Goal: Transaction & Acquisition: Purchase product/service

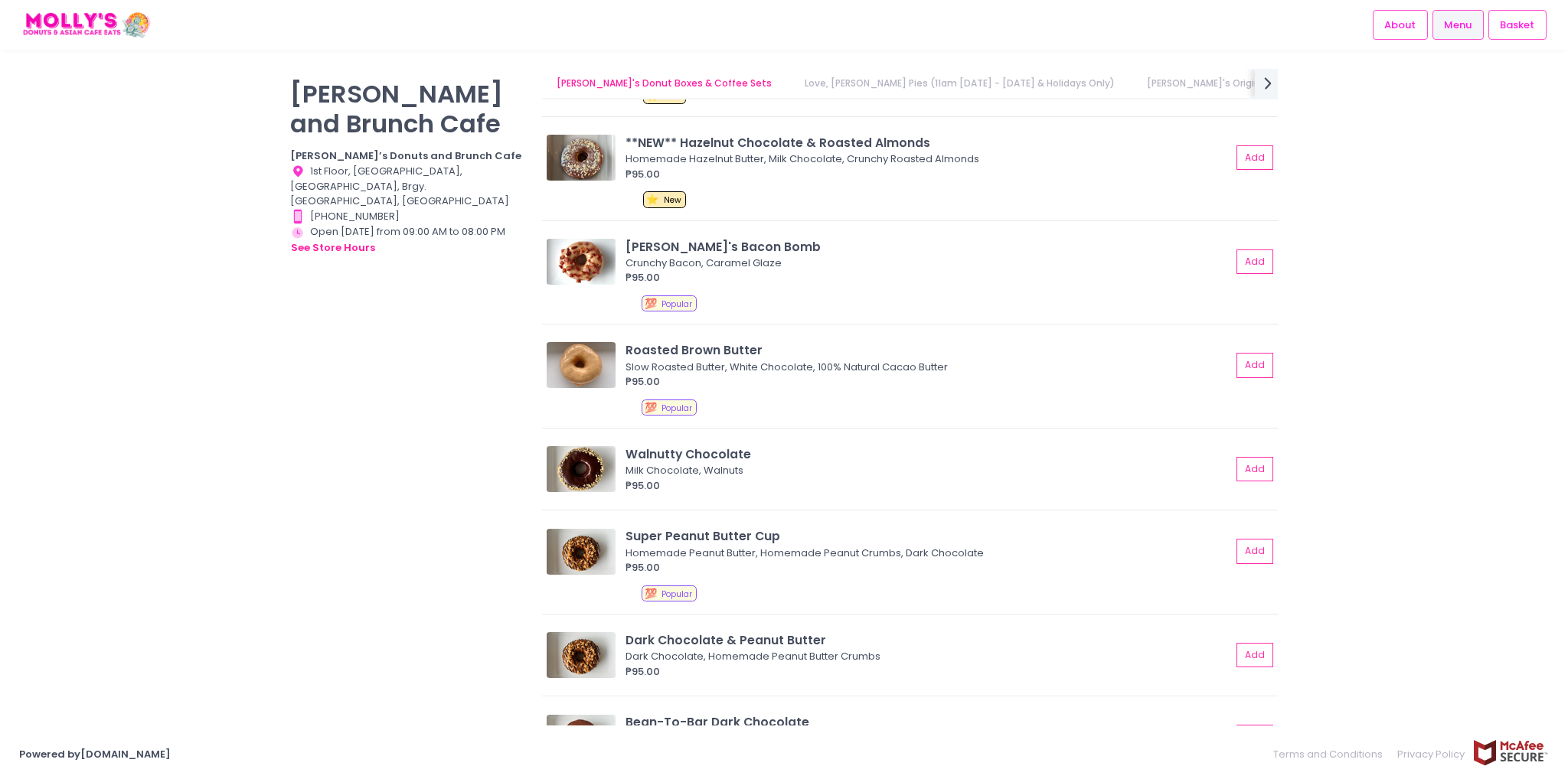
scroll to position [918, 0]
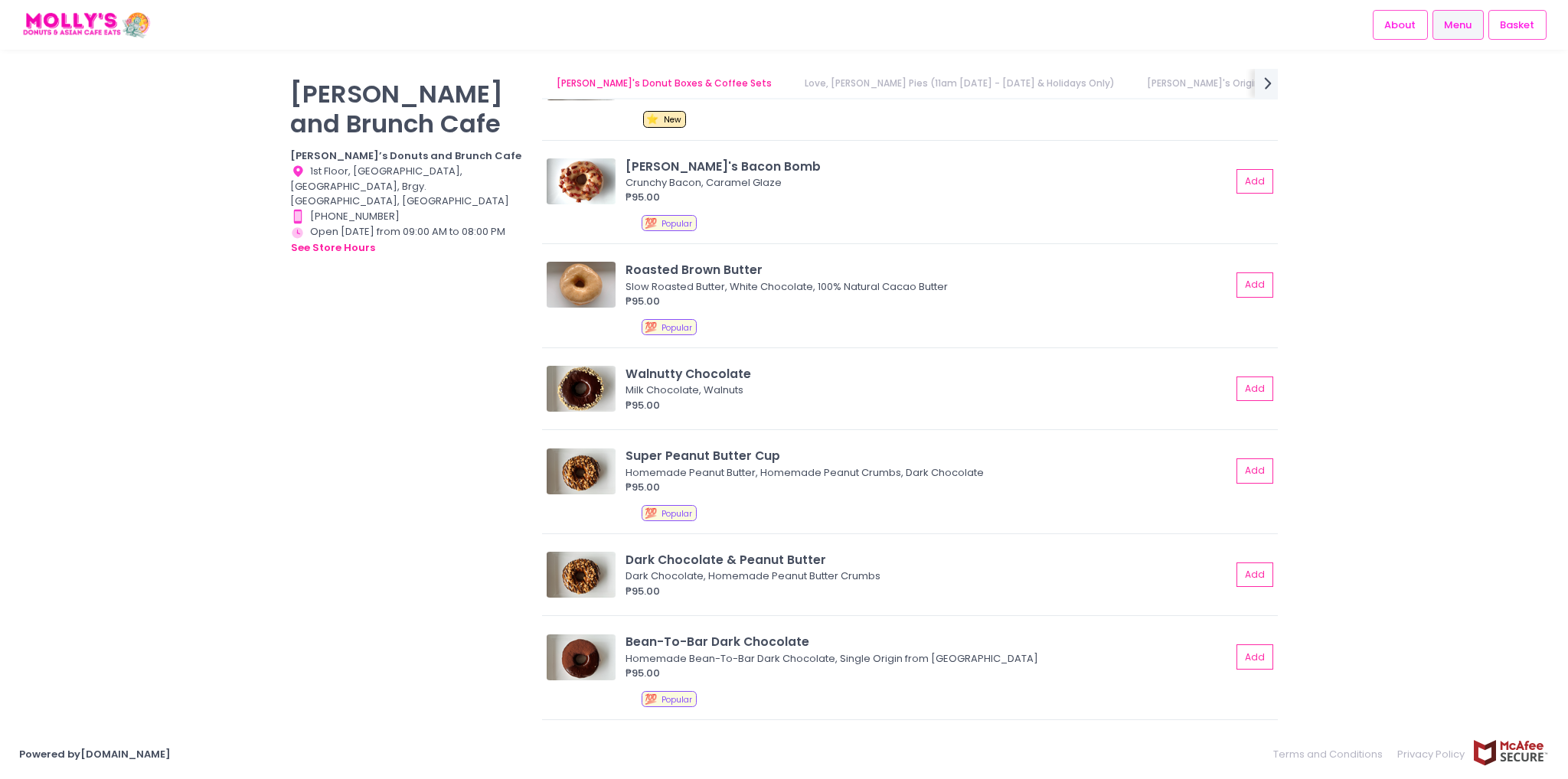
click at [1255, 463] on button "Add" at bounding box center [1255, 471] width 37 height 26
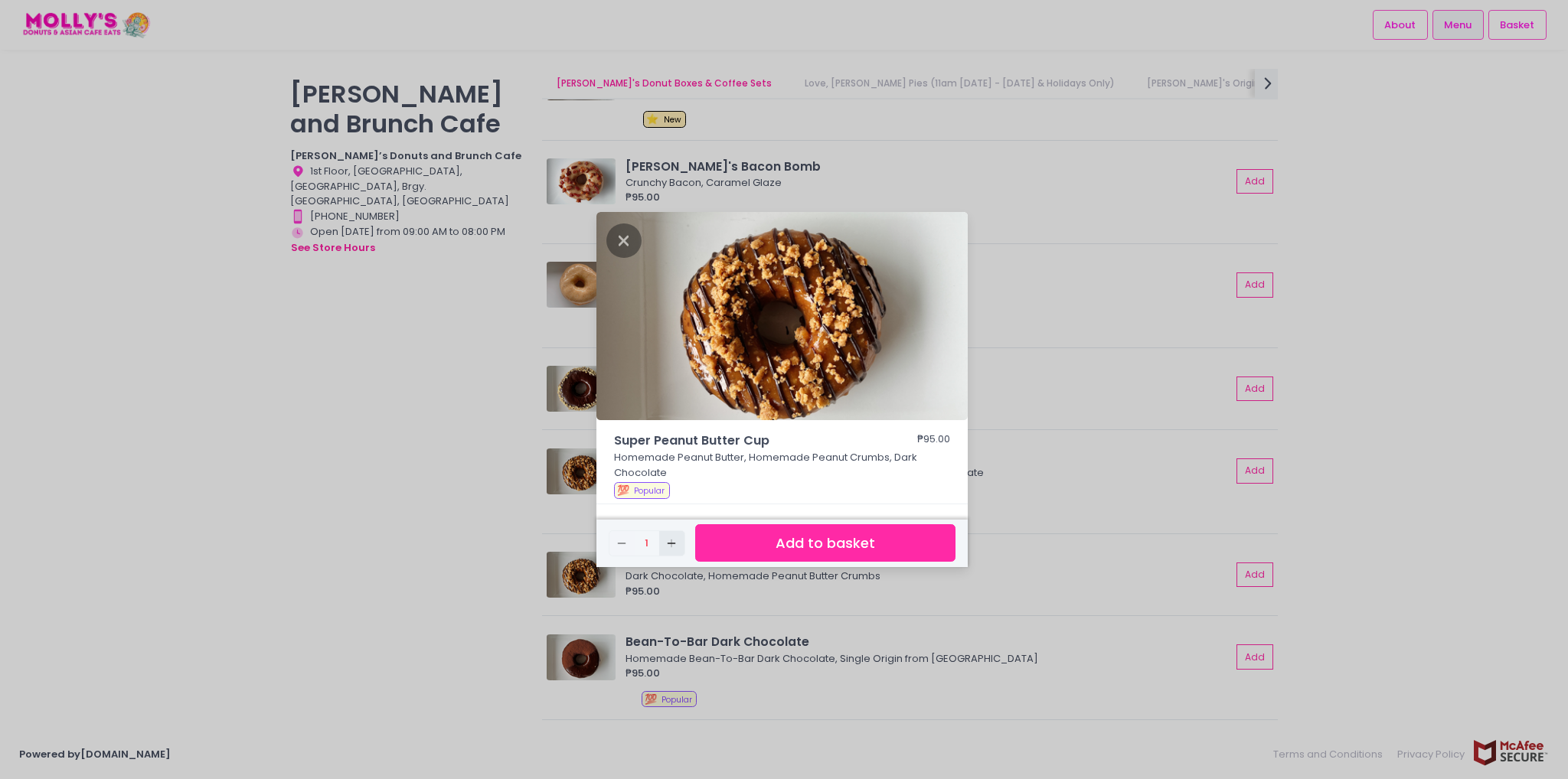
click at [676, 537] on icon "Add Created with Sketch." at bounding box center [672, 543] width 12 height 12
click at [761, 550] on button "Add to basket" at bounding box center [825, 543] width 261 height 38
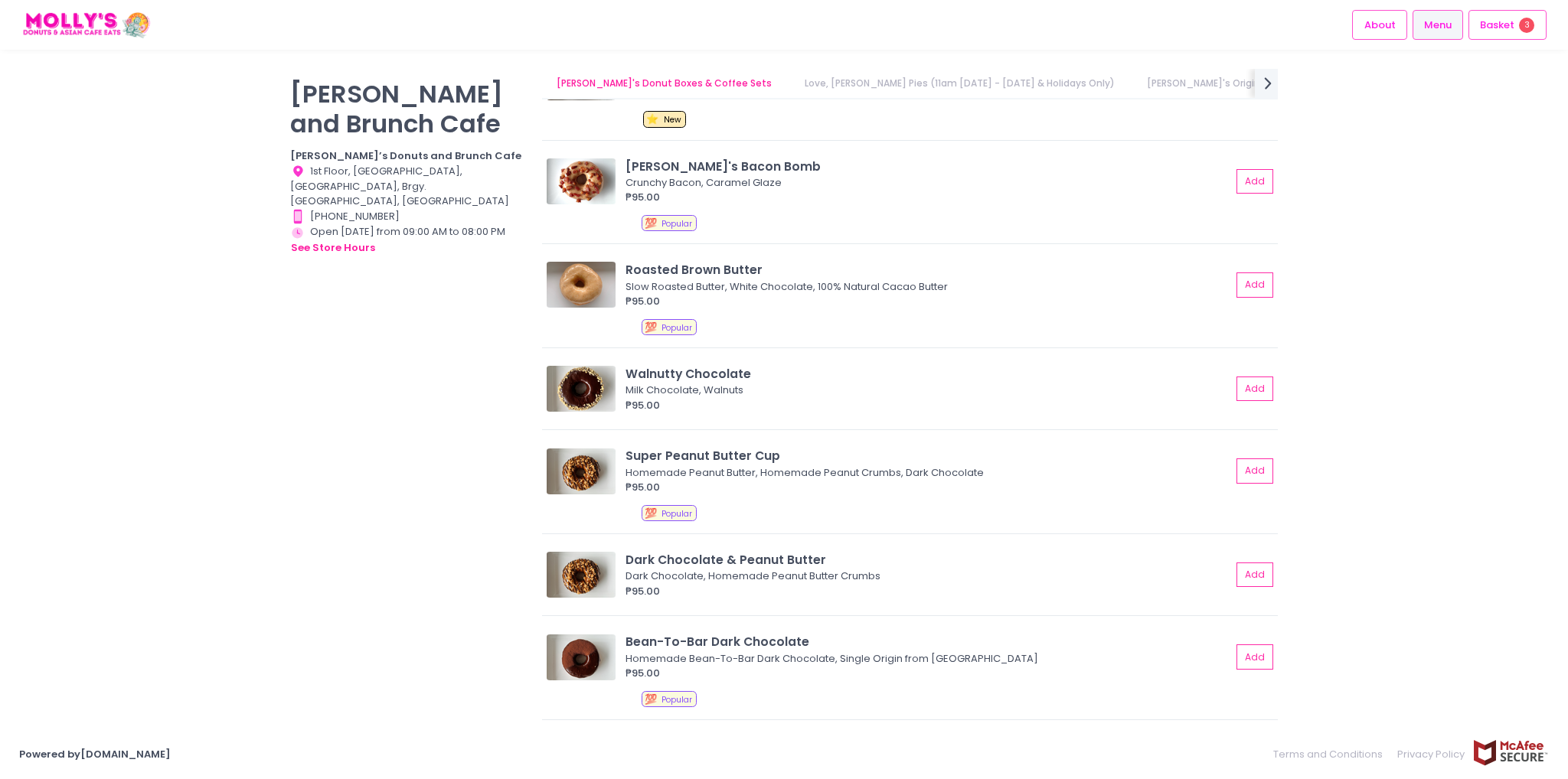
click at [1236, 471] on button "Add" at bounding box center [1255, 471] width 37 height 26
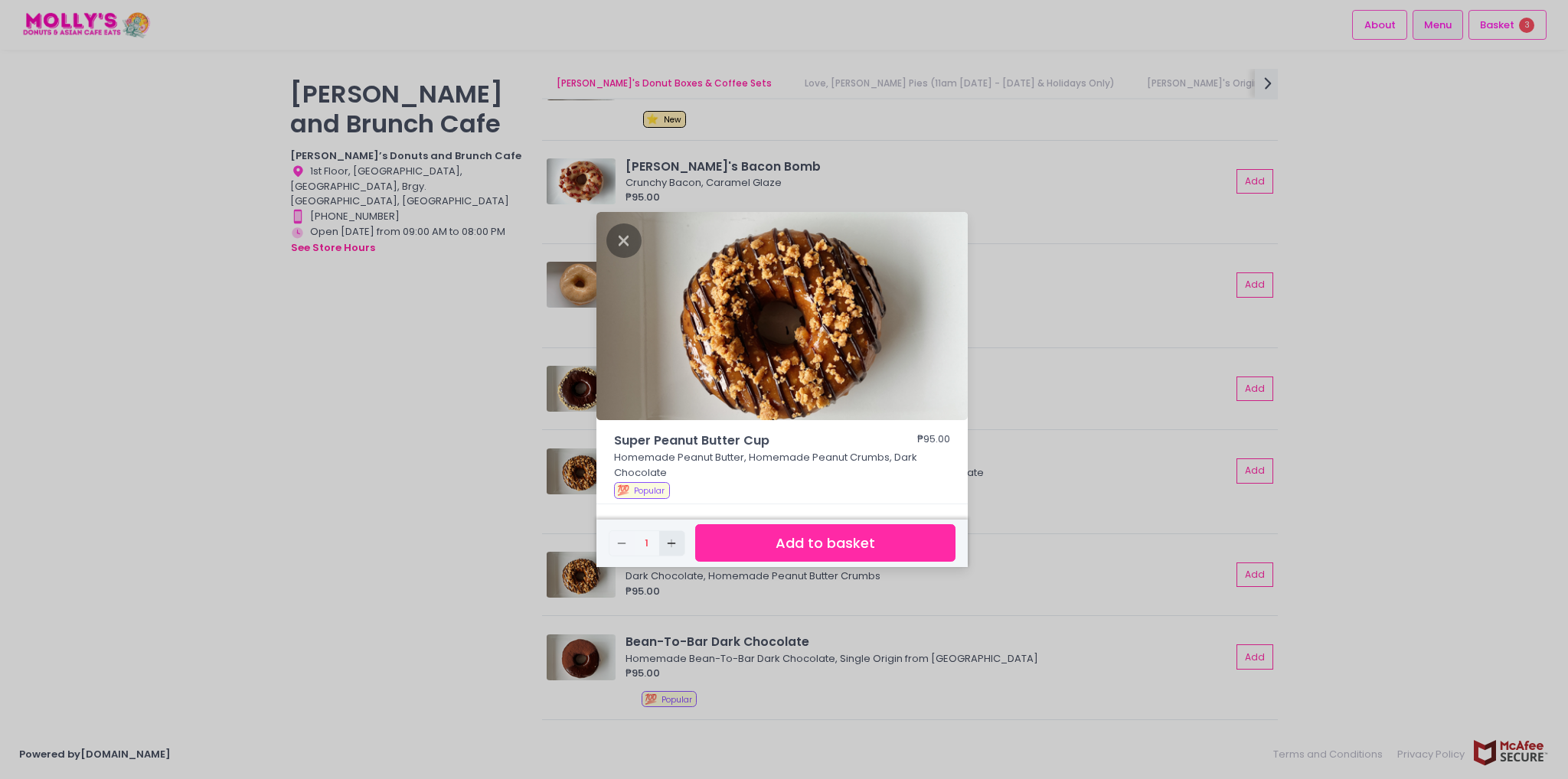
drag, startPoint x: 669, startPoint y: 547, endPoint x: 704, endPoint y: 543, distance: 35.2
click at [669, 548] on icon "Add Created with Sketch." at bounding box center [672, 543] width 12 height 12
click at [784, 530] on button "Add to basket" at bounding box center [825, 543] width 261 height 38
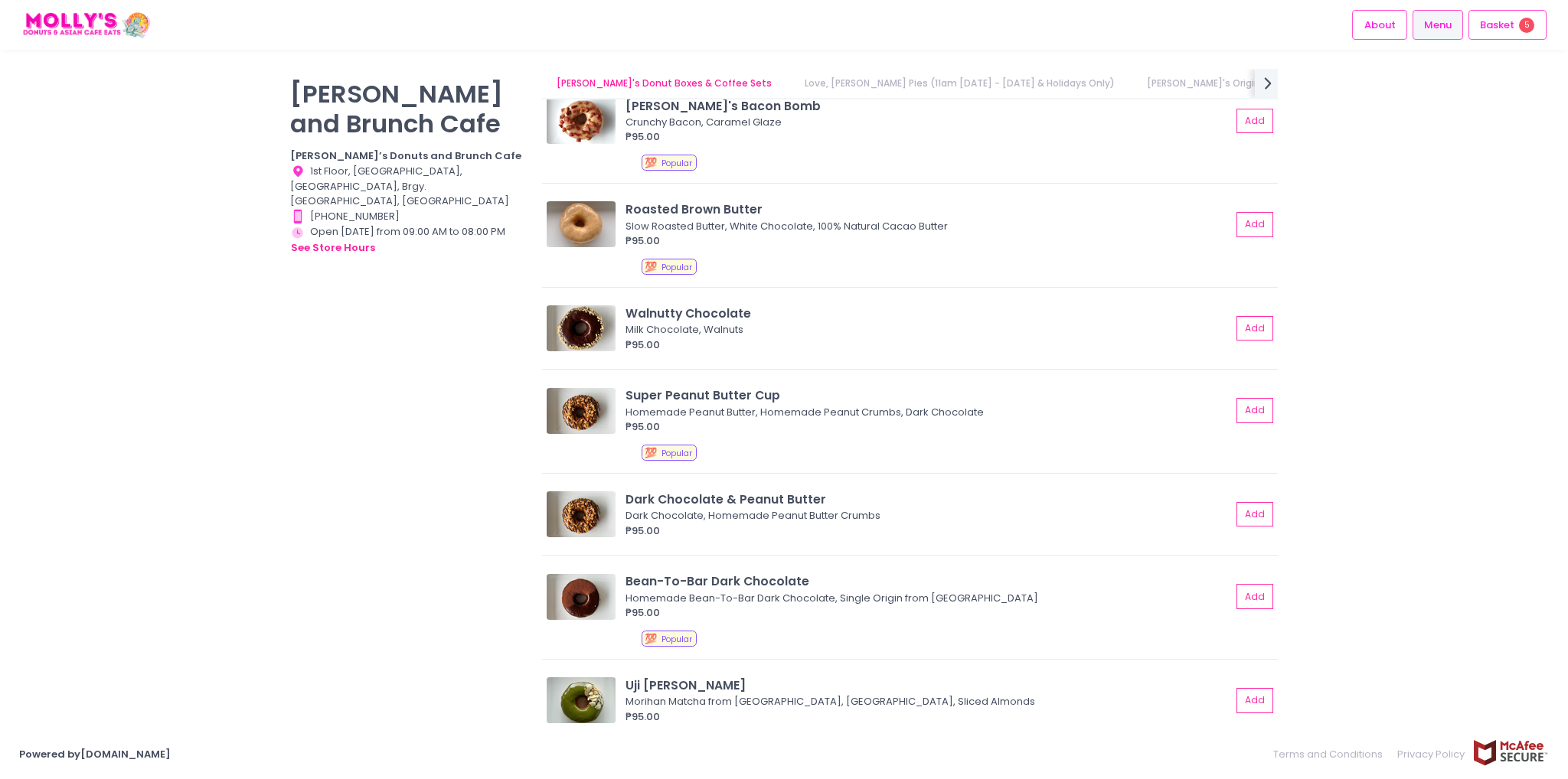
scroll to position [1071, 0]
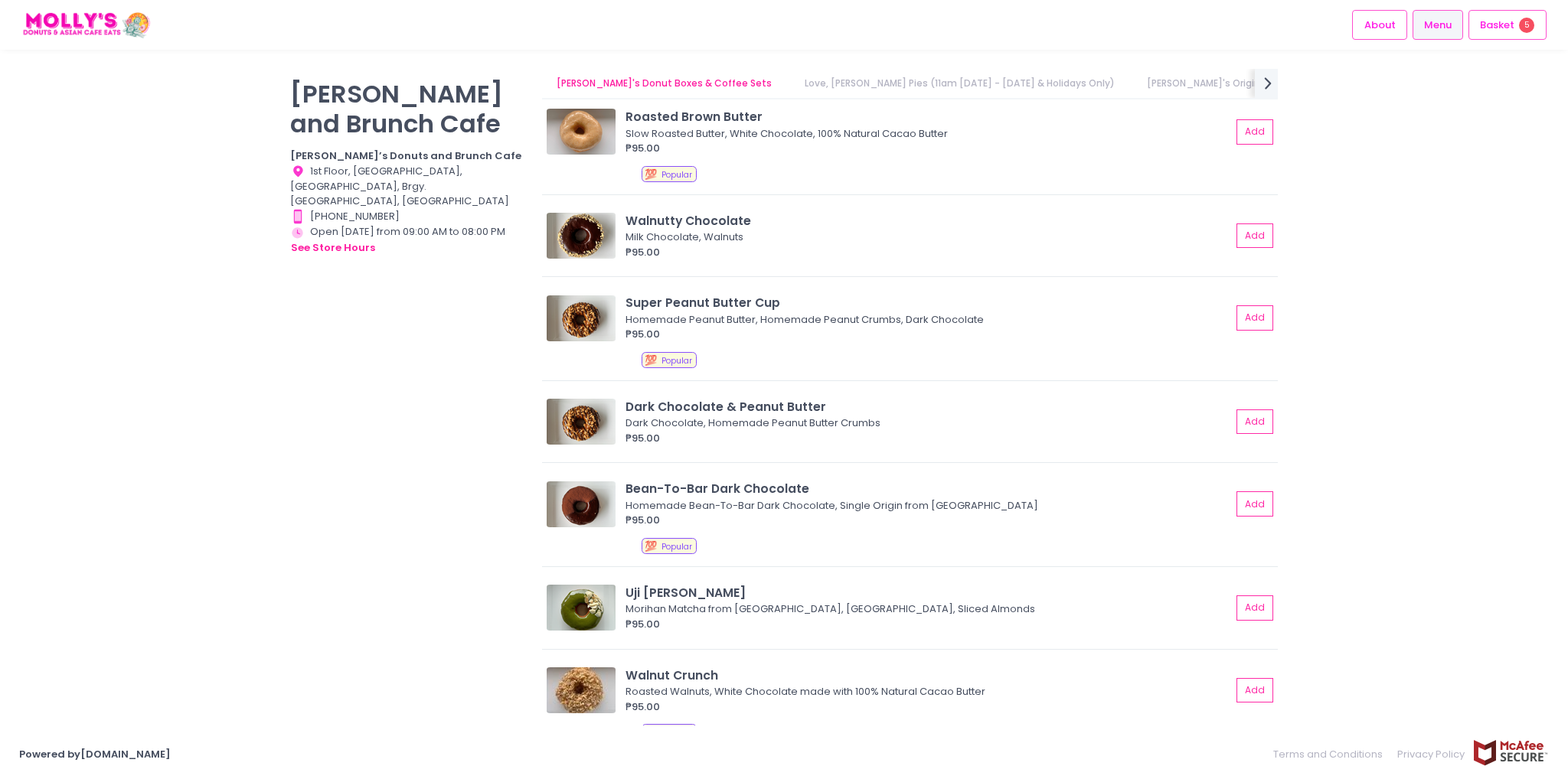
click at [1240, 409] on button "Add" at bounding box center [1255, 422] width 37 height 26
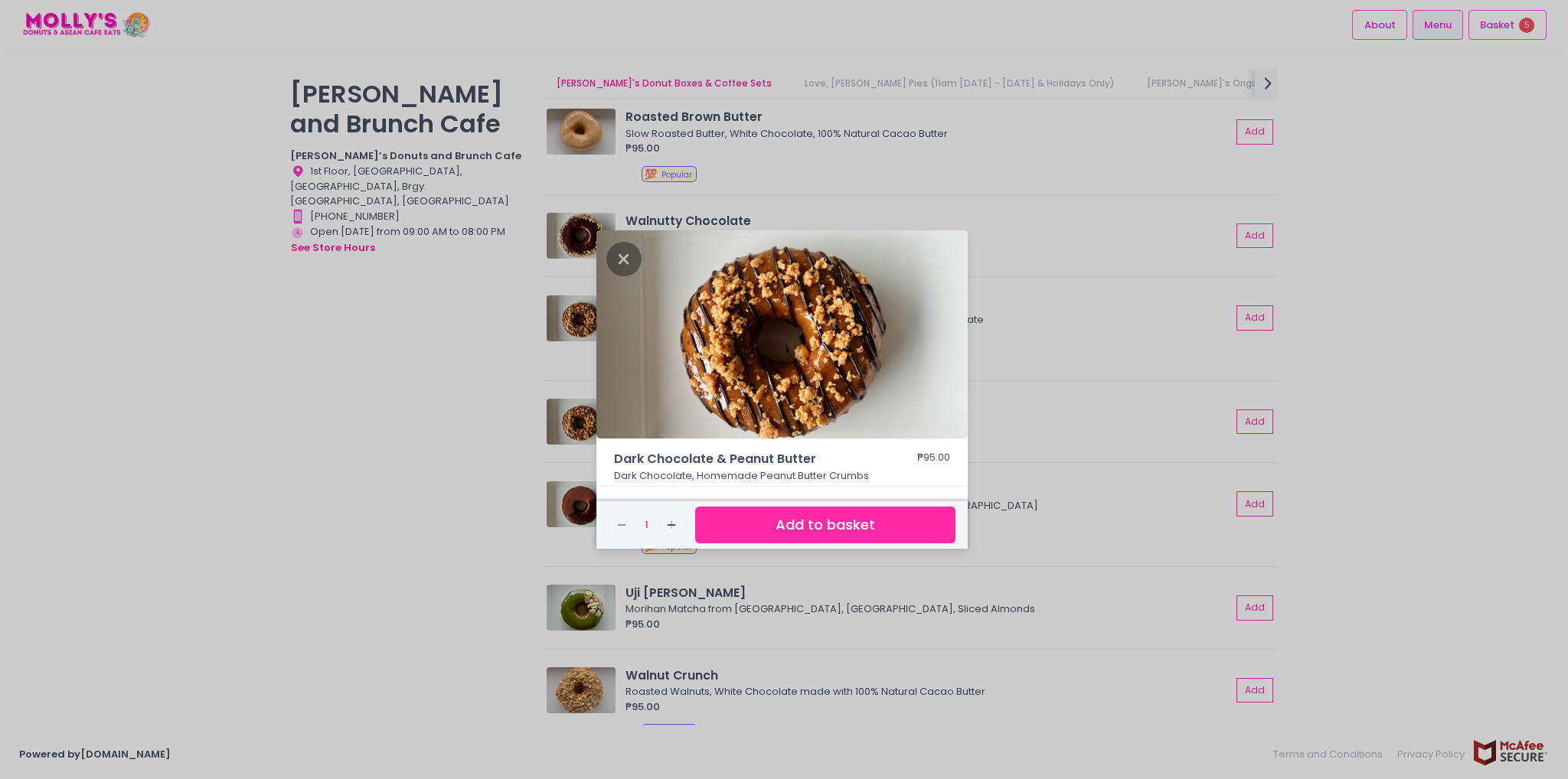
click at [810, 526] on button "Add to basket" at bounding box center [825, 525] width 261 height 38
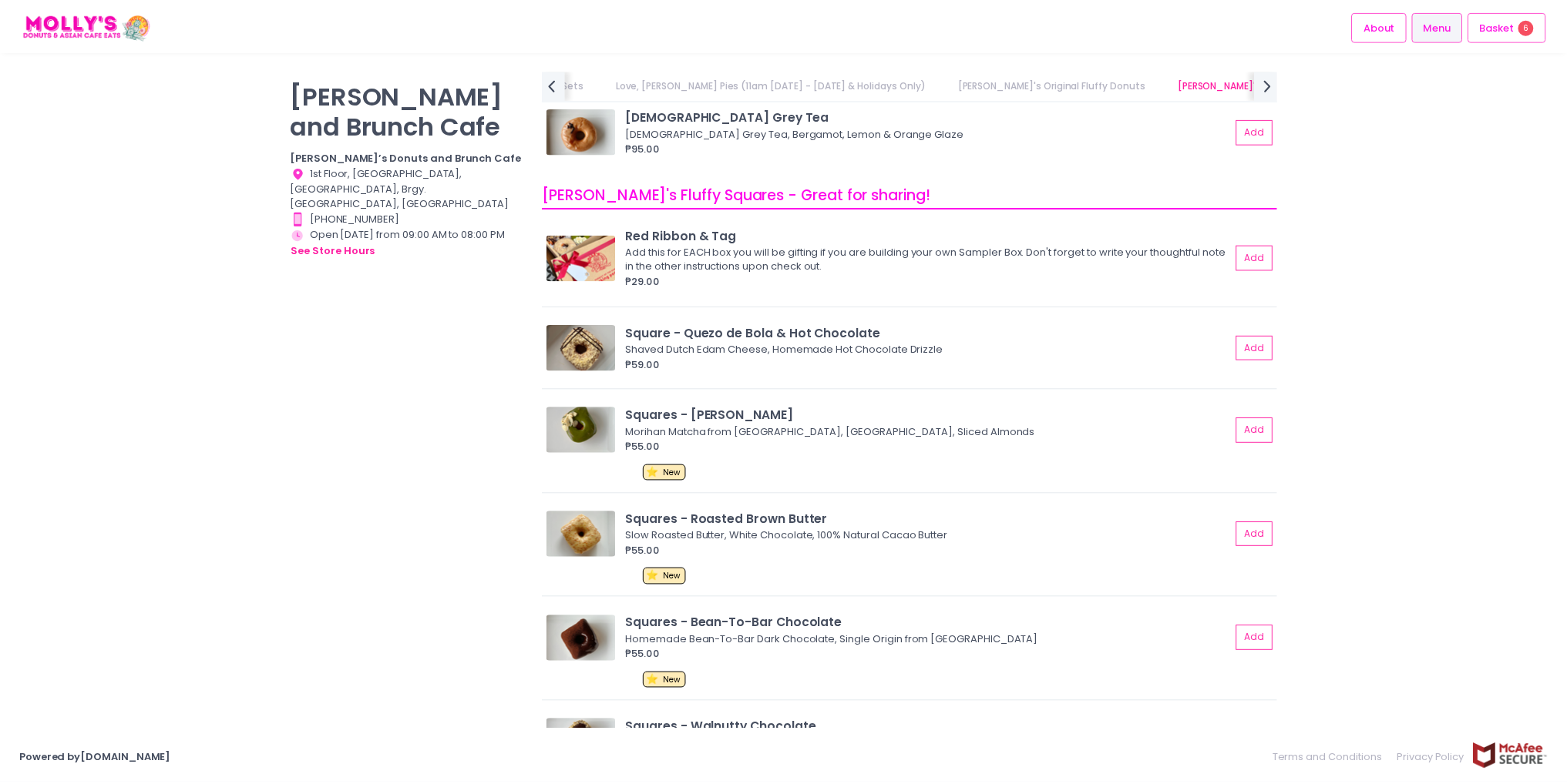
scroll to position [1849, 0]
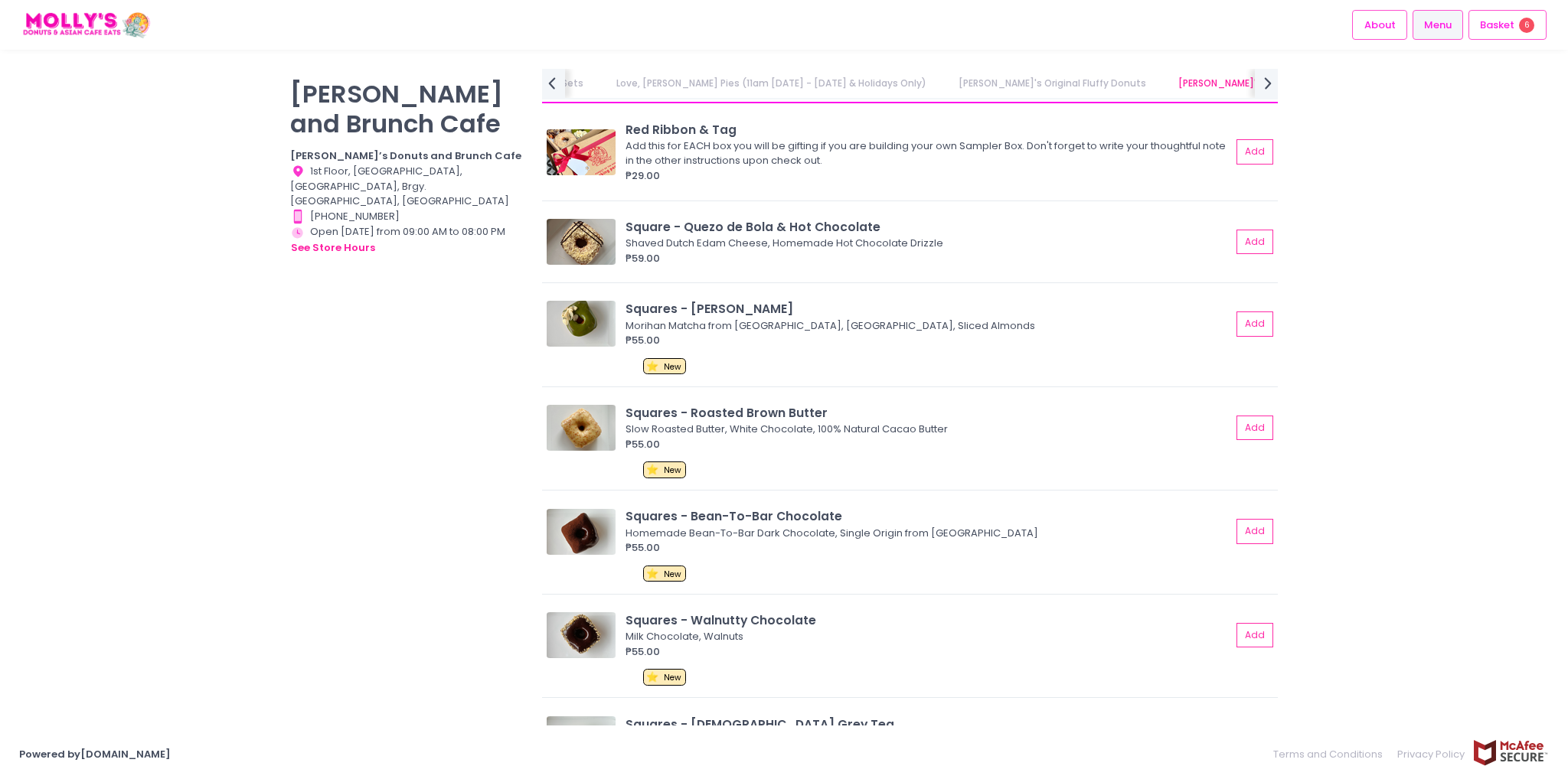
click at [1236, 532] on button "Add" at bounding box center [1255, 531] width 37 height 26
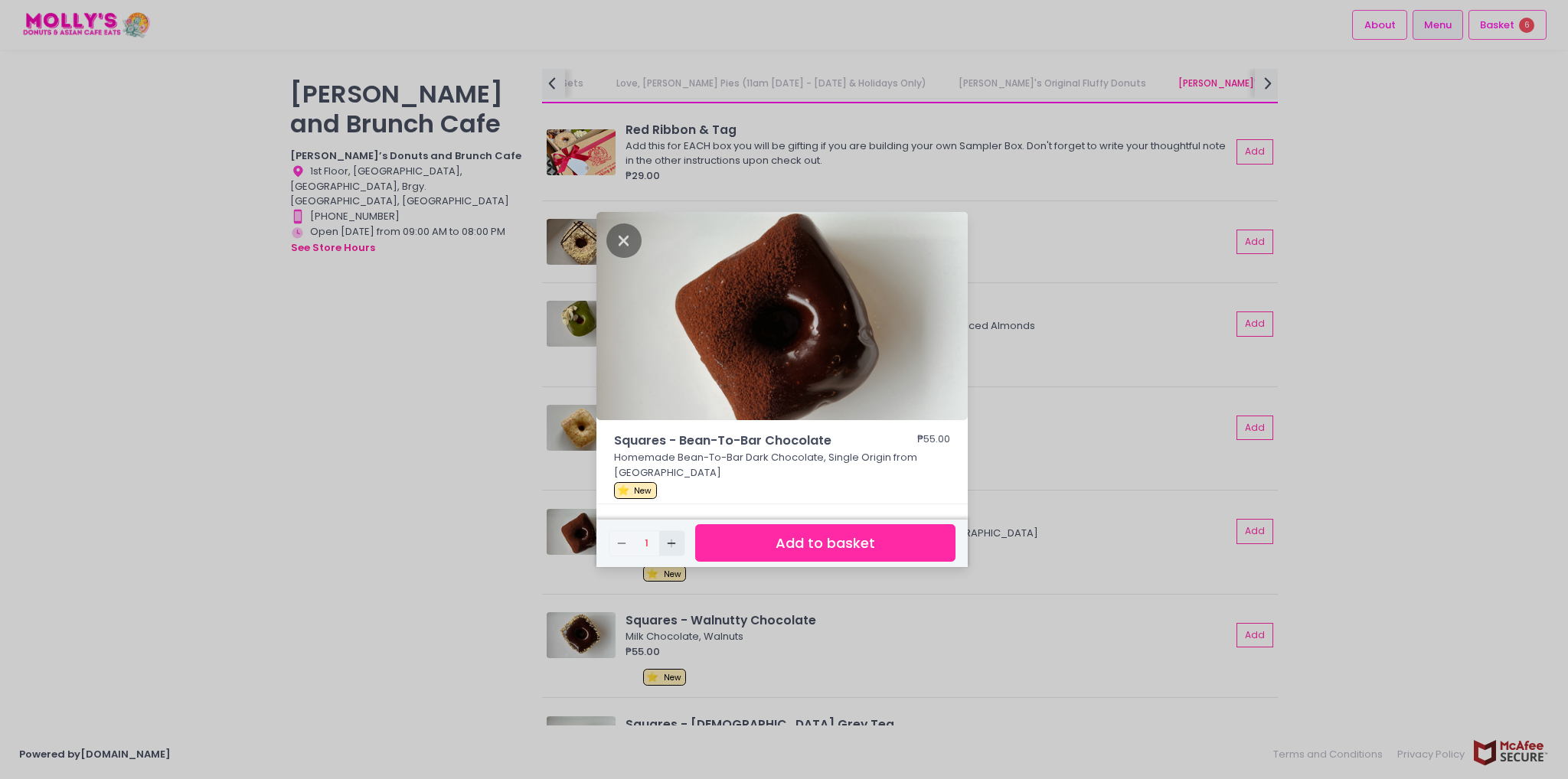
click at [673, 547] on icon "Add Created with Sketch." at bounding box center [672, 543] width 12 height 12
click at [753, 554] on button "Add to basket" at bounding box center [825, 543] width 261 height 38
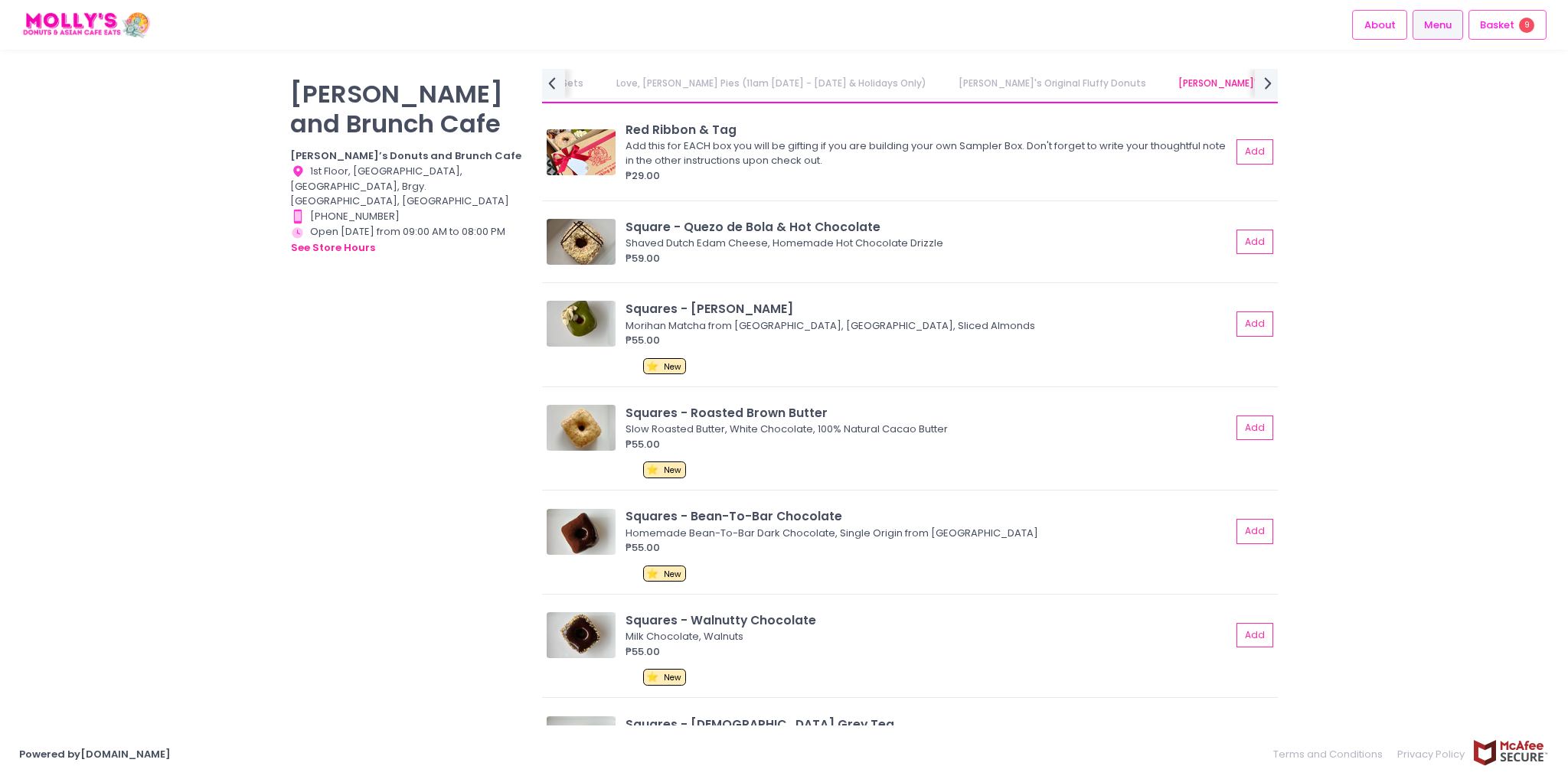
click at [1527, 31] on span "9" at bounding box center [1526, 25] width 15 height 15
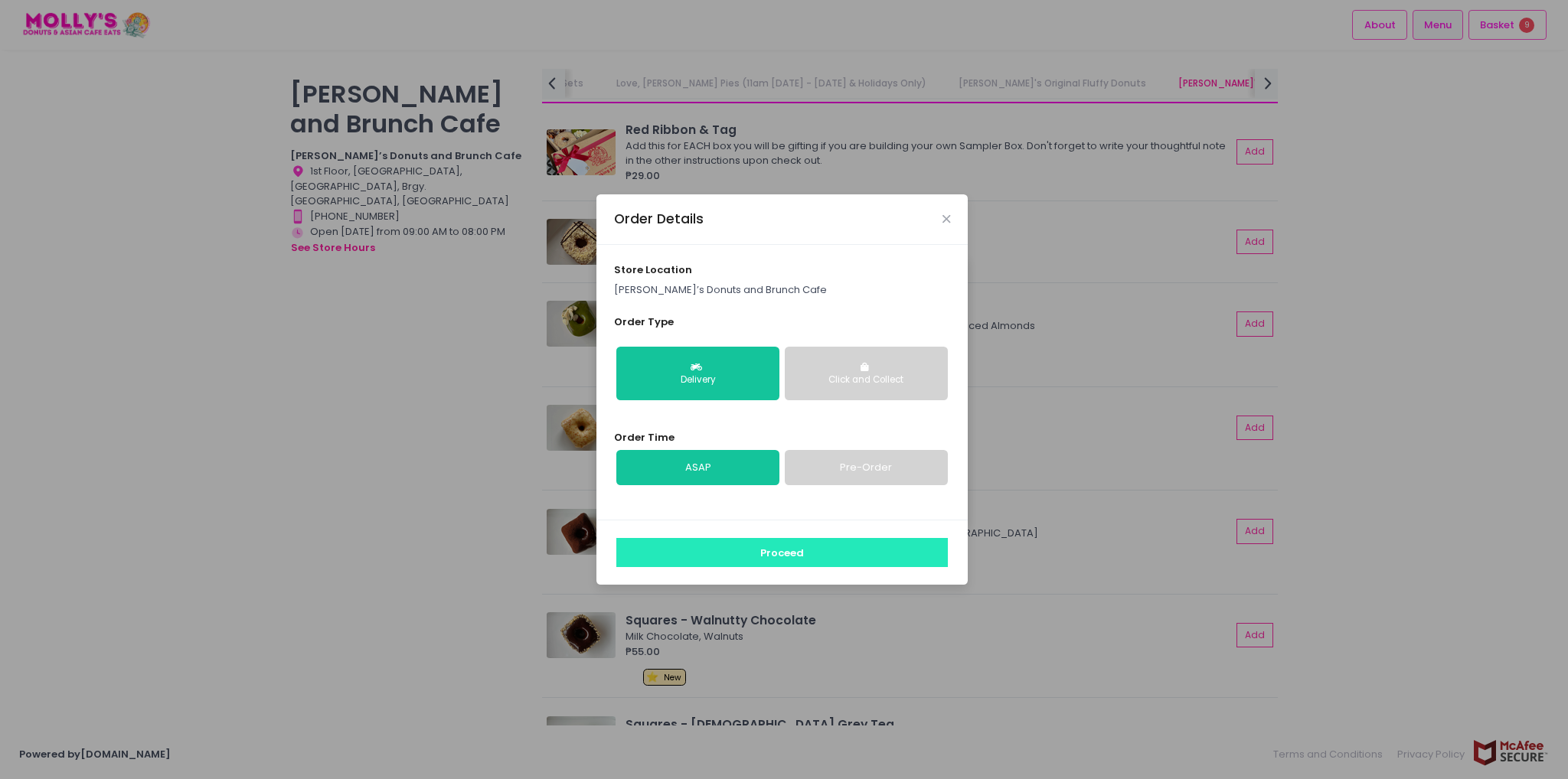
click at [821, 550] on button "Proceed" at bounding box center [782, 552] width 331 height 29
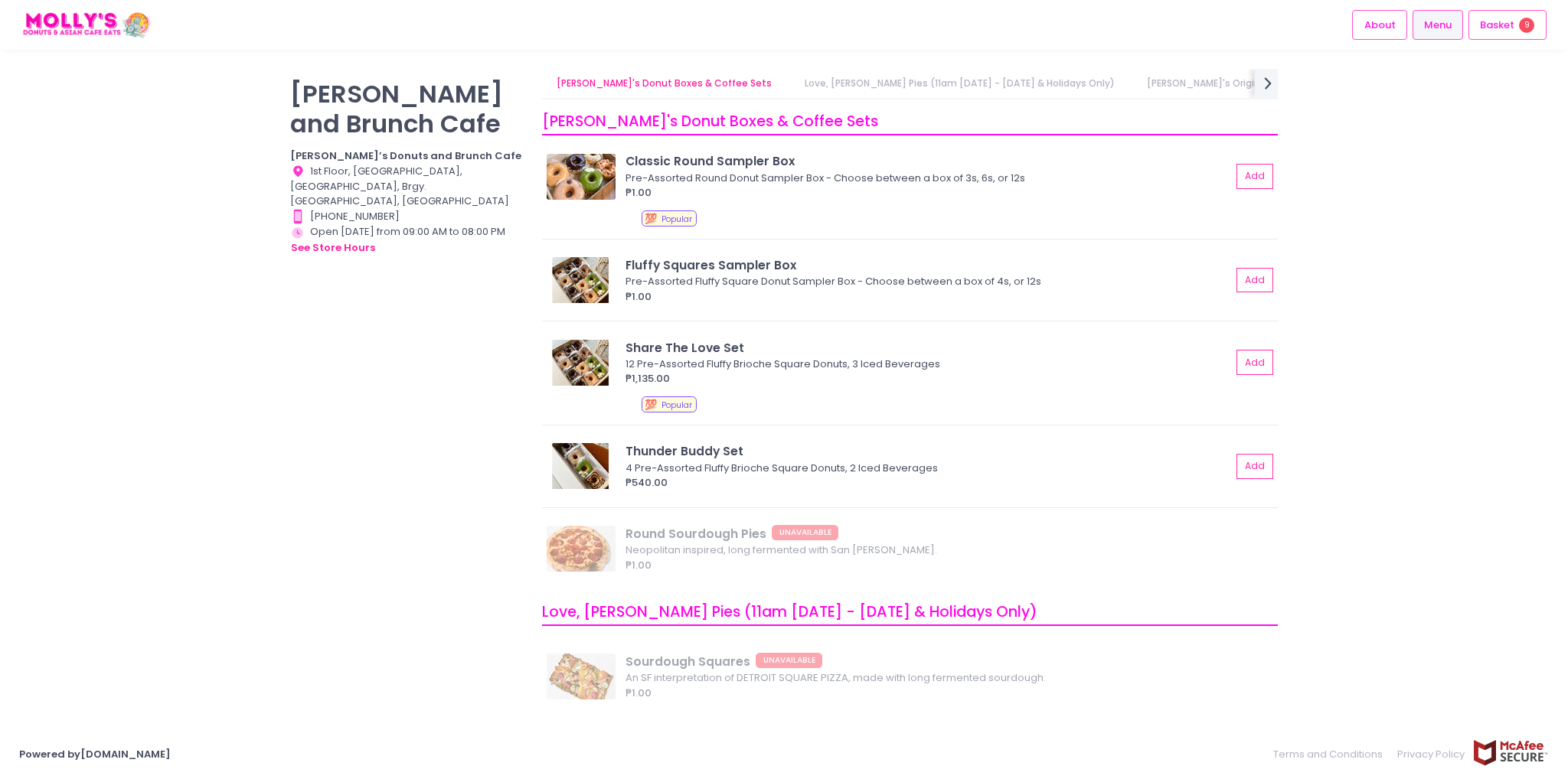
click at [1507, 19] on span "Basket" at bounding box center [1497, 25] width 34 height 15
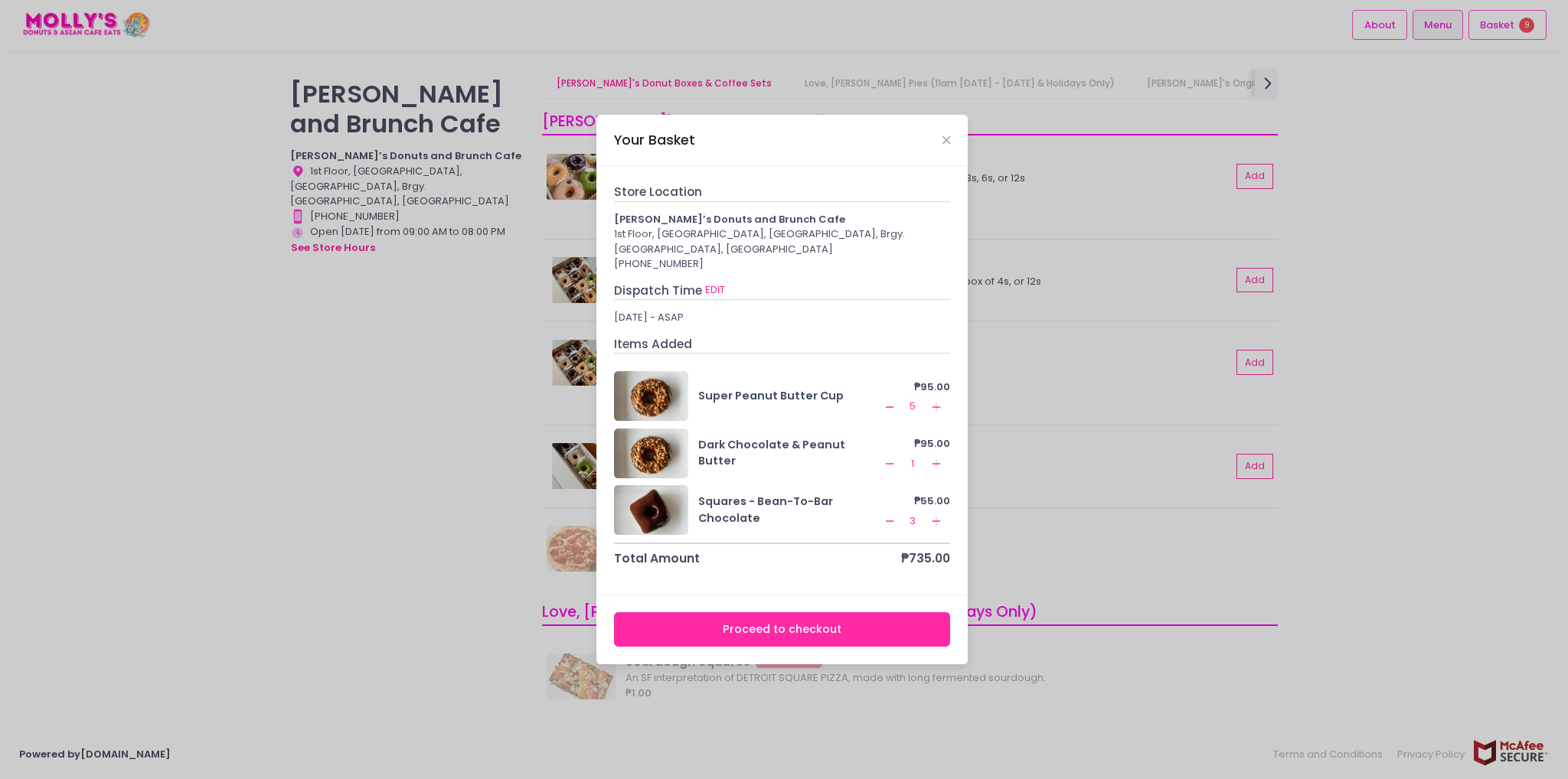
click at [894, 408] on icon "Remove Created with Sketch." at bounding box center [889, 408] width 12 height 12
click at [941, 309] on div "Dispatch Time EDIT October 7, 2025 - ASAP" at bounding box center [782, 304] width 337 height 44
click at [822, 624] on button "Proceed to checkout" at bounding box center [782, 629] width 337 height 34
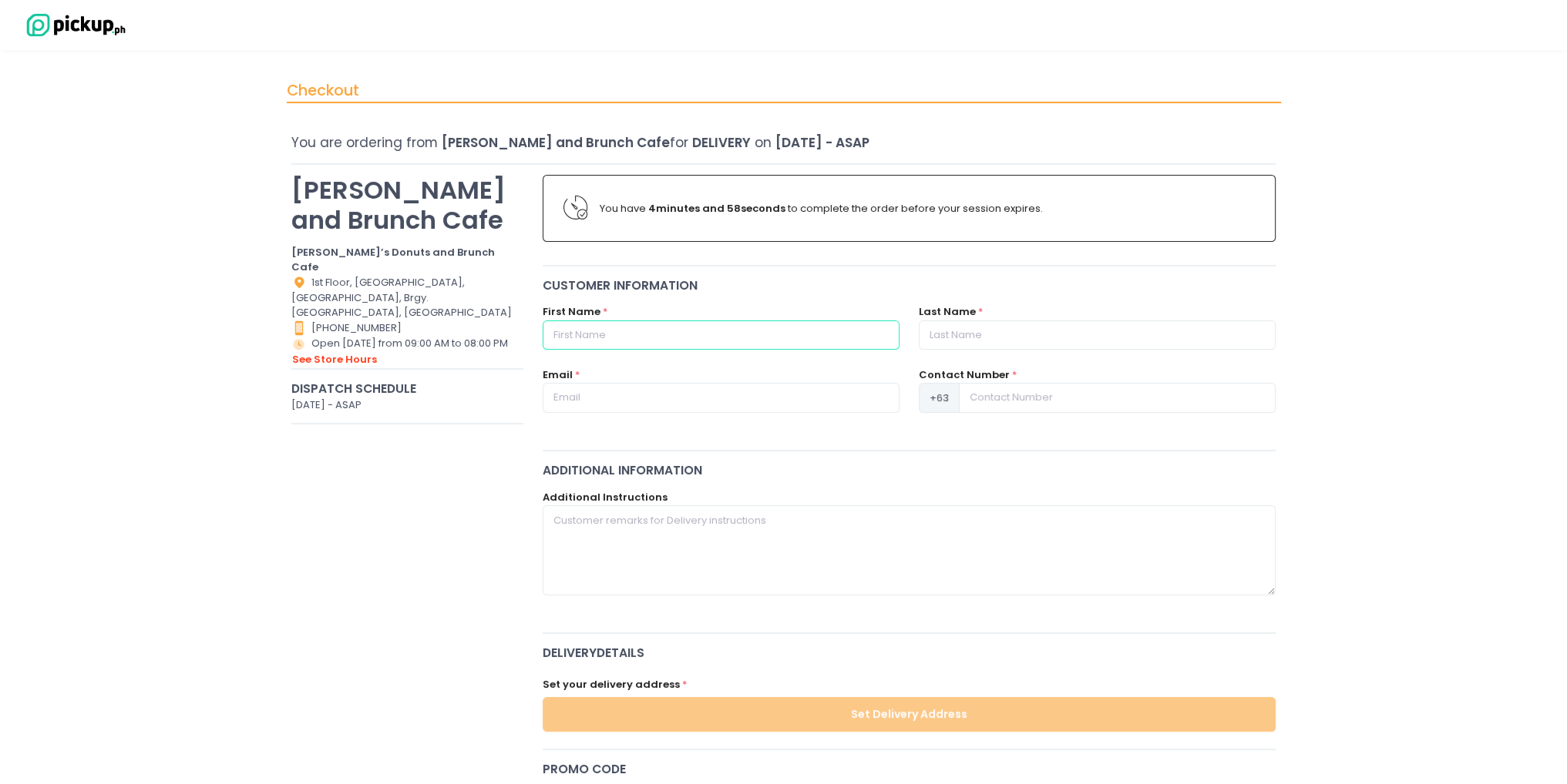
click at [746, 322] on input "text" at bounding box center [721, 335] width 357 height 29
type input "Julia"
type input "Villacorta"
click at [741, 394] on input "text" at bounding box center [721, 397] width 357 height 29
type input "juliavicvillacorta@gmail.com"
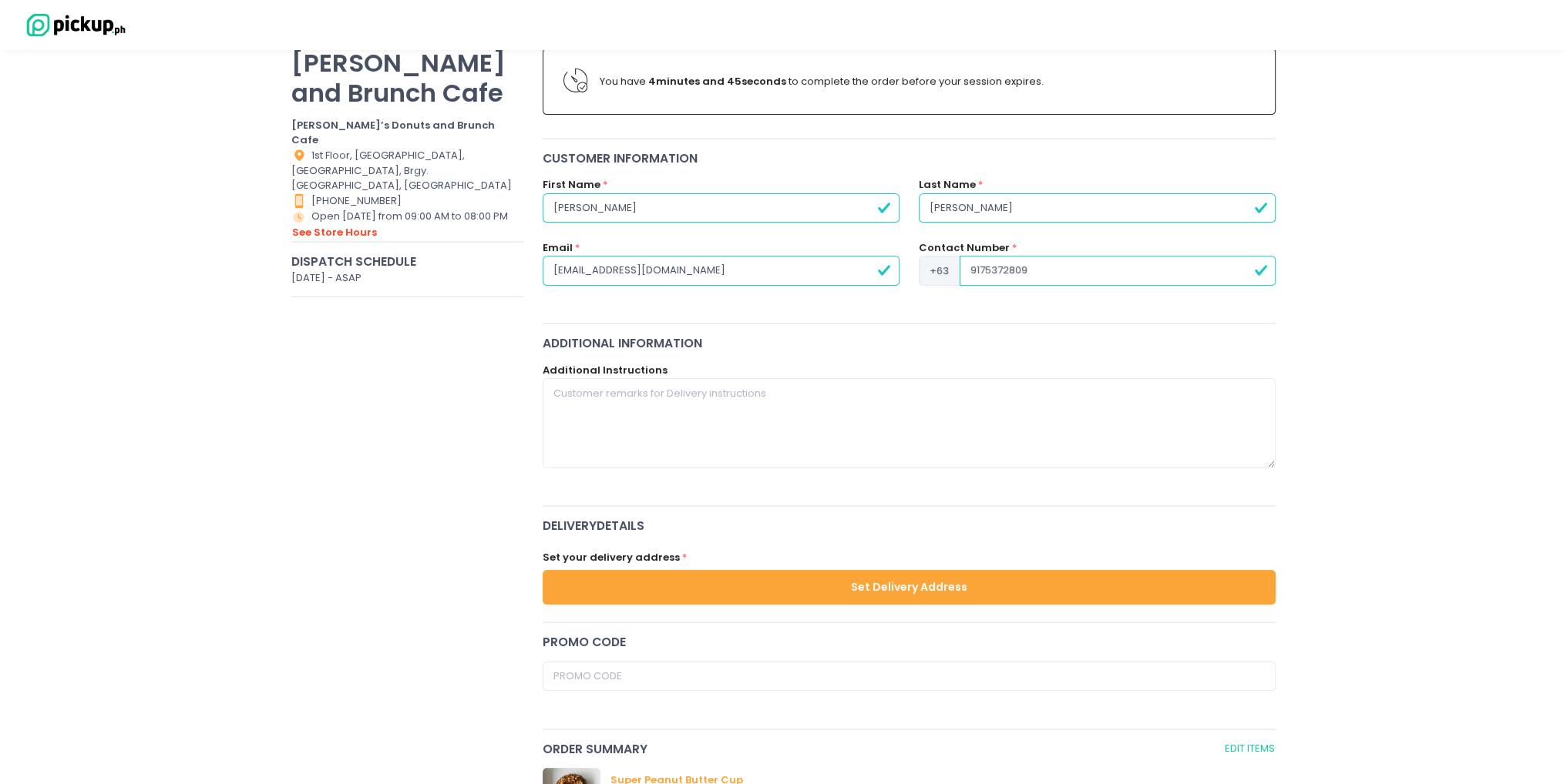
scroll to position [154, 0]
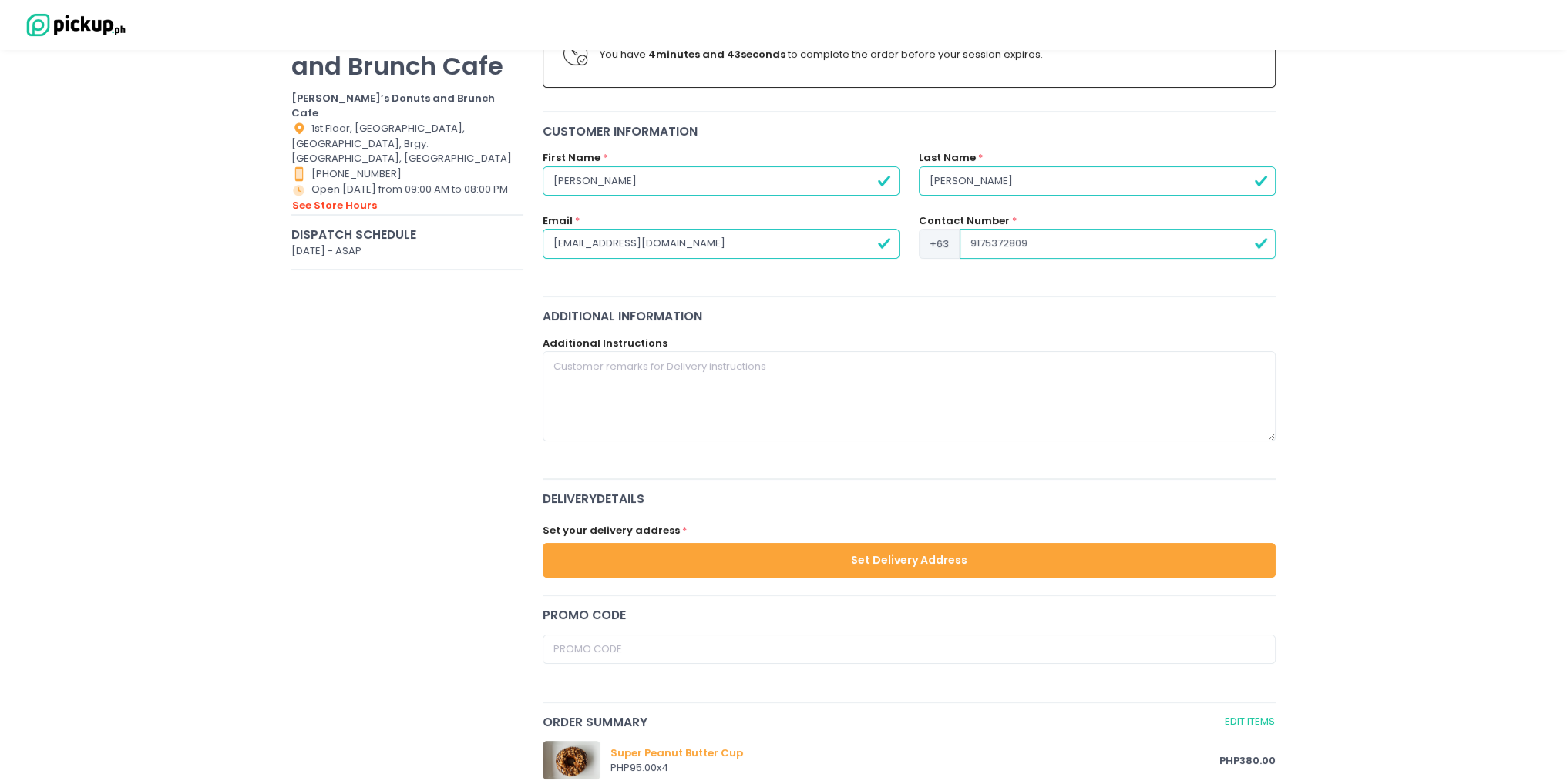
type input "9175372809"
click at [825, 578] on div "Set your delivery address * Set Delivery Address" at bounding box center [908, 547] width 752 height 77
click at [826, 563] on button "Set Delivery Address" at bounding box center [909, 560] width 734 height 35
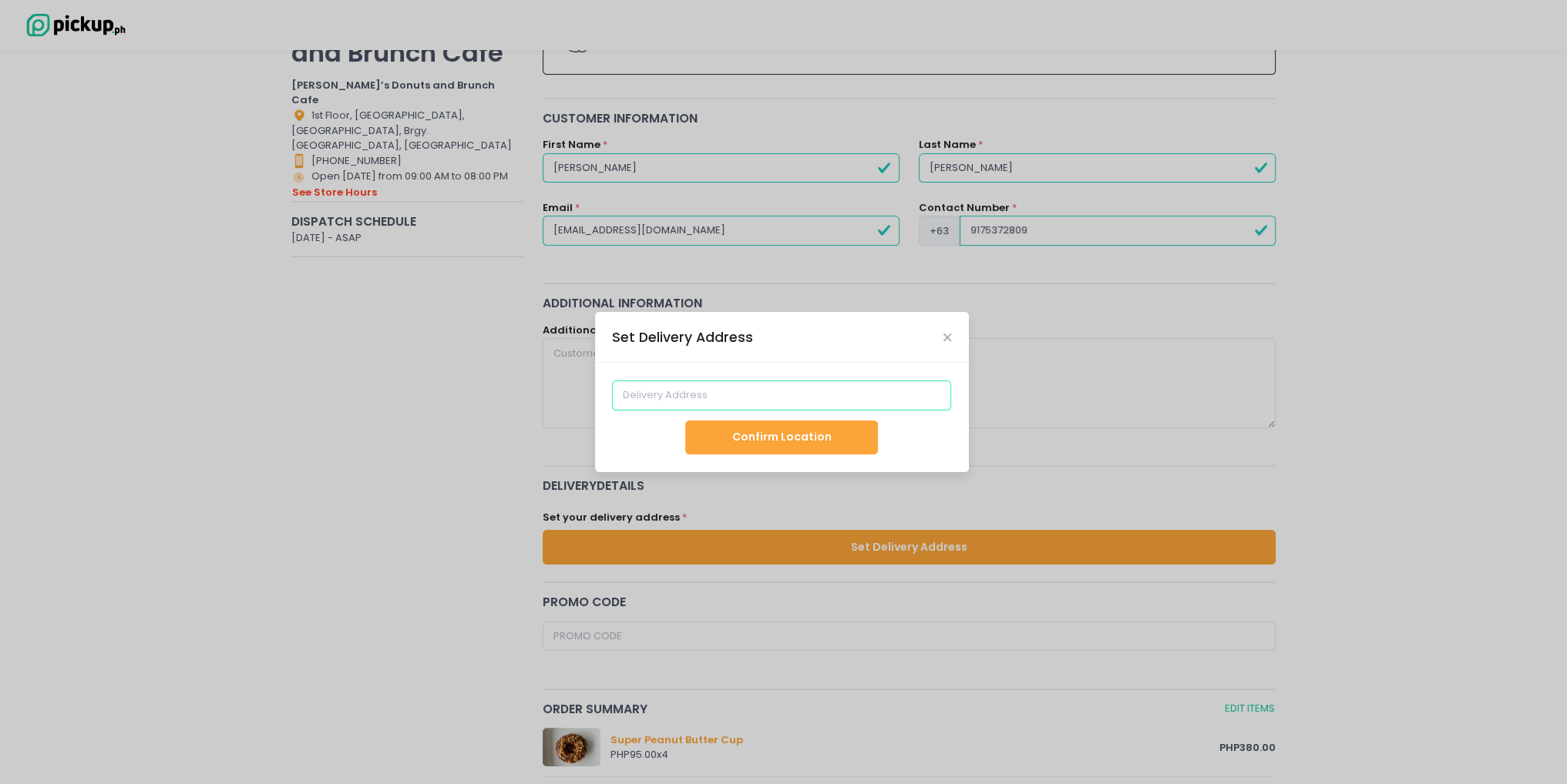
click at [819, 397] on input at bounding box center [781, 394] width 339 height 29
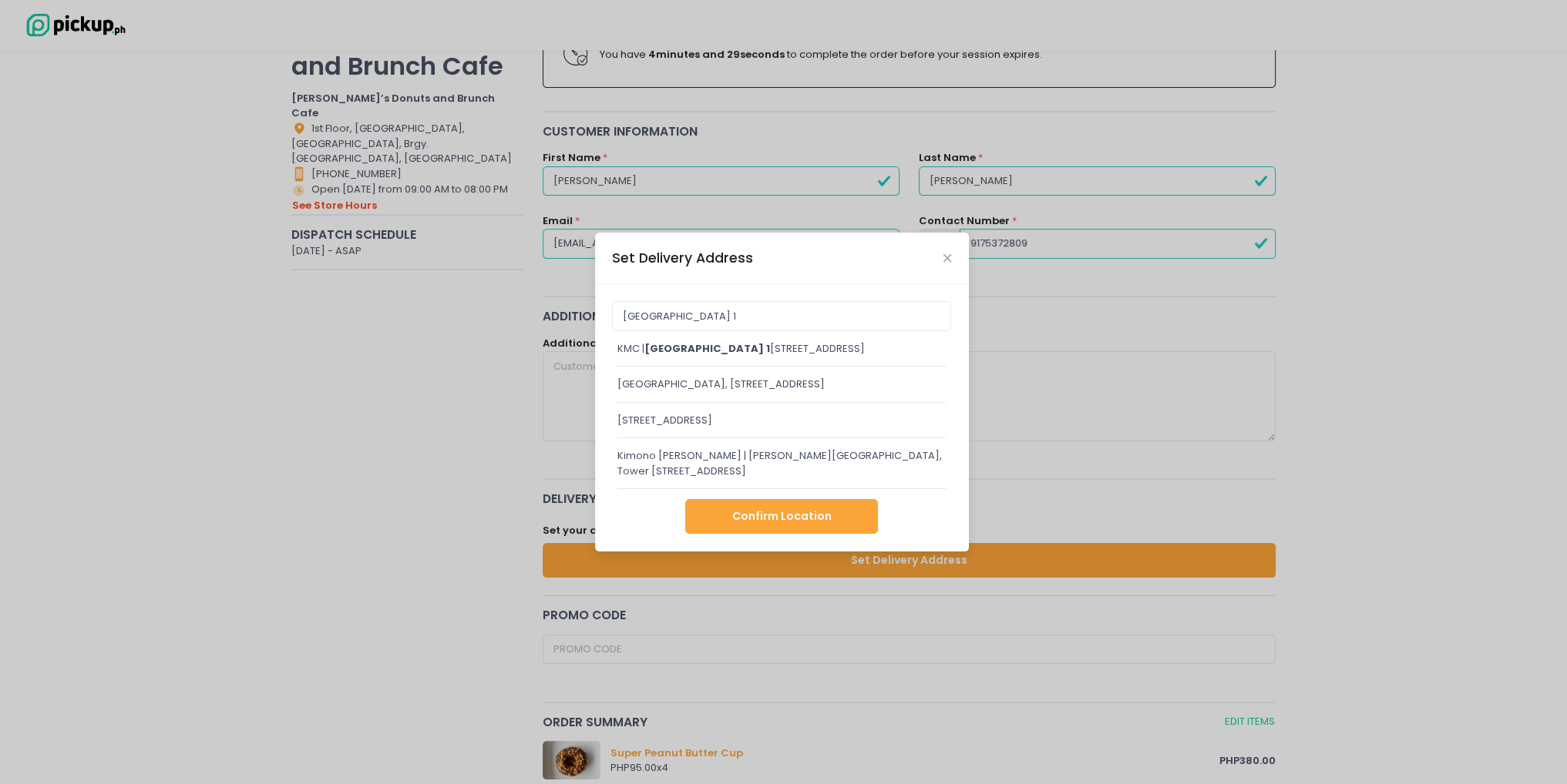
click at [854, 347] on div "KMC | rockwell business center tower 1 , Ortigas, Barangay, Ortigas Avenue, Pas…" at bounding box center [781, 348] width 329 height 15
type input "KMC | Rockwell Business Center Tower 1, Ortigas, Barangay, Ortigas Avenue, Pasi…"
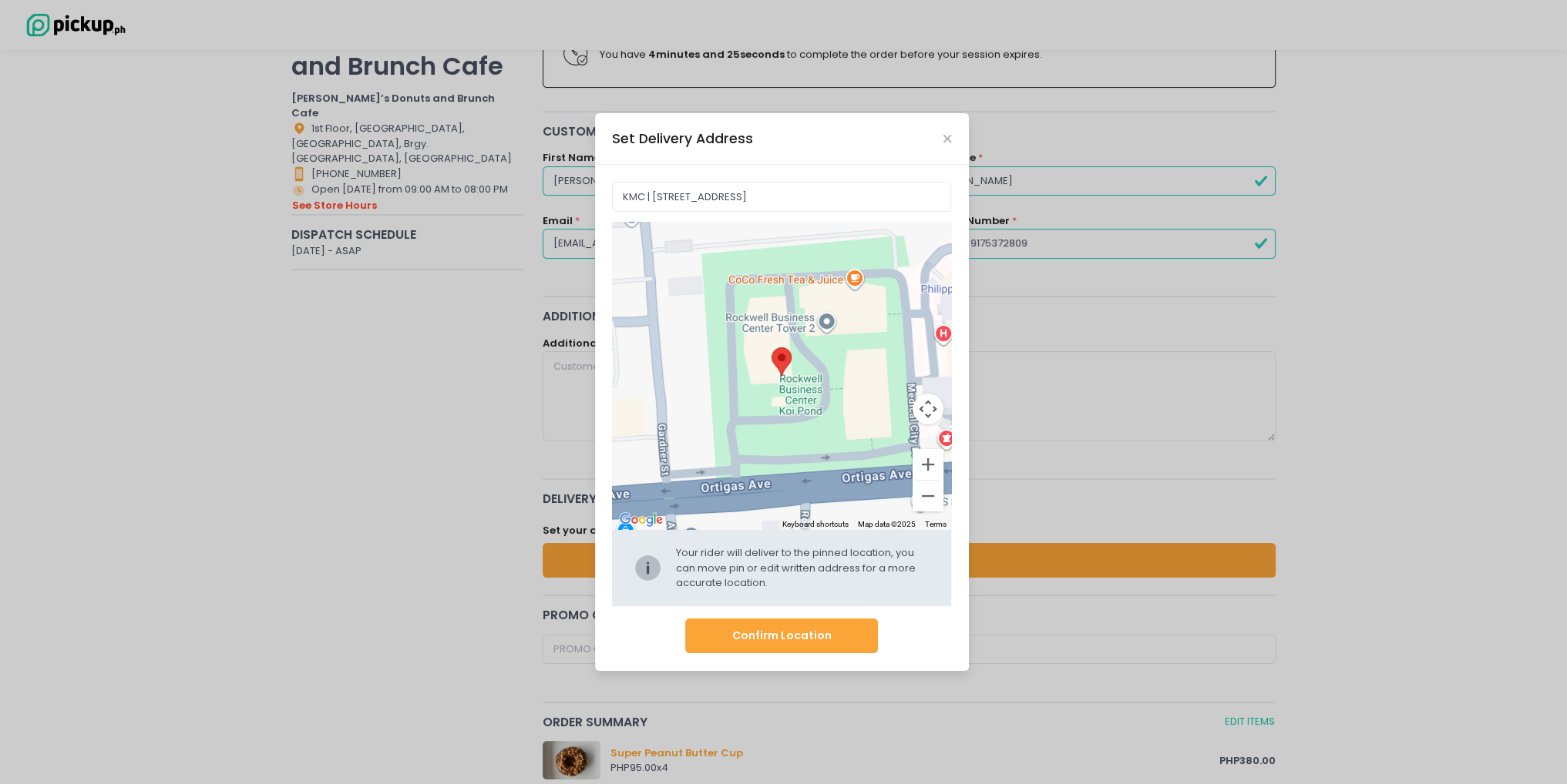
click at [786, 640] on button "Confirm Location" at bounding box center [781, 635] width 192 height 35
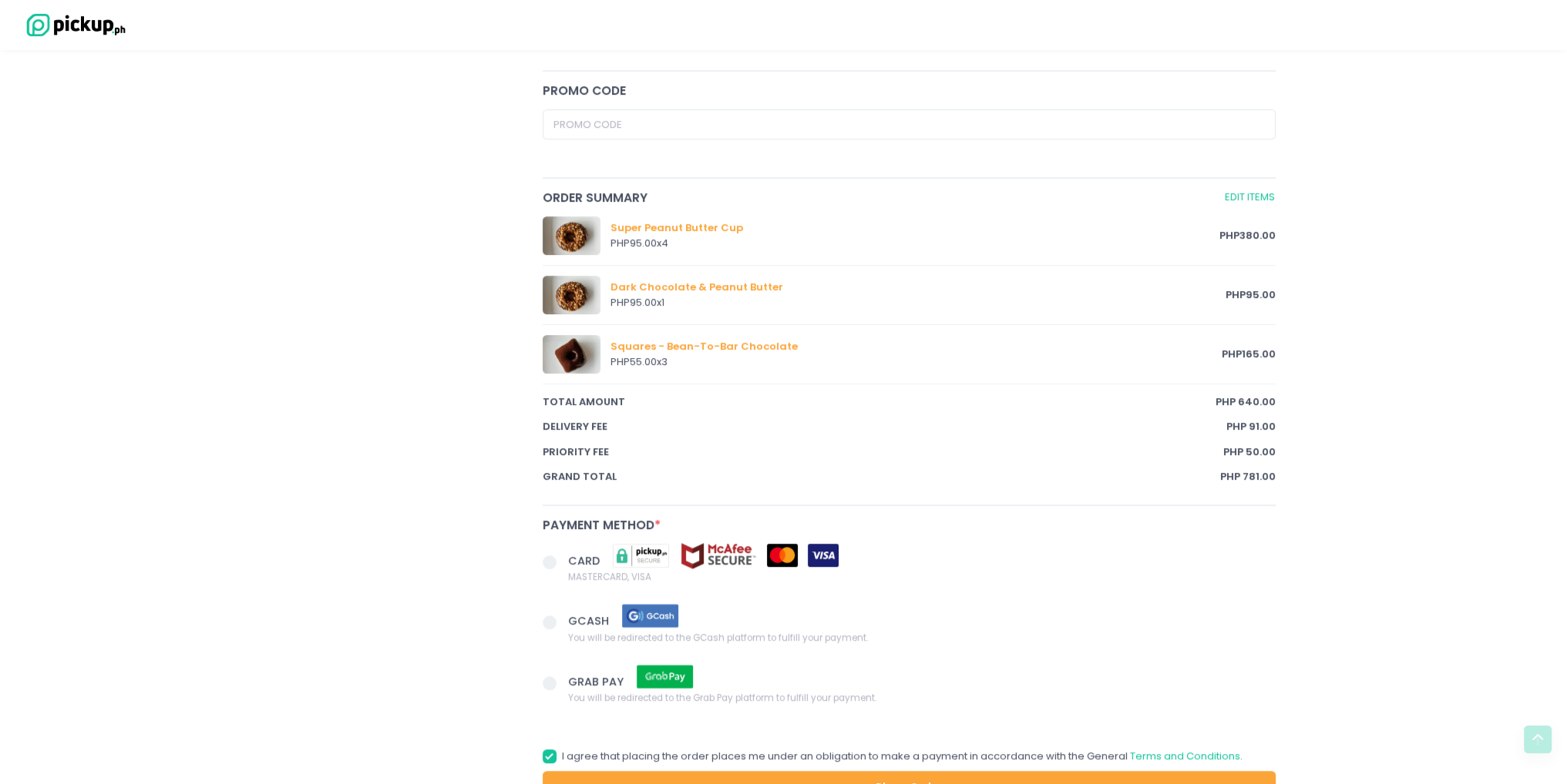
scroll to position [770, 0]
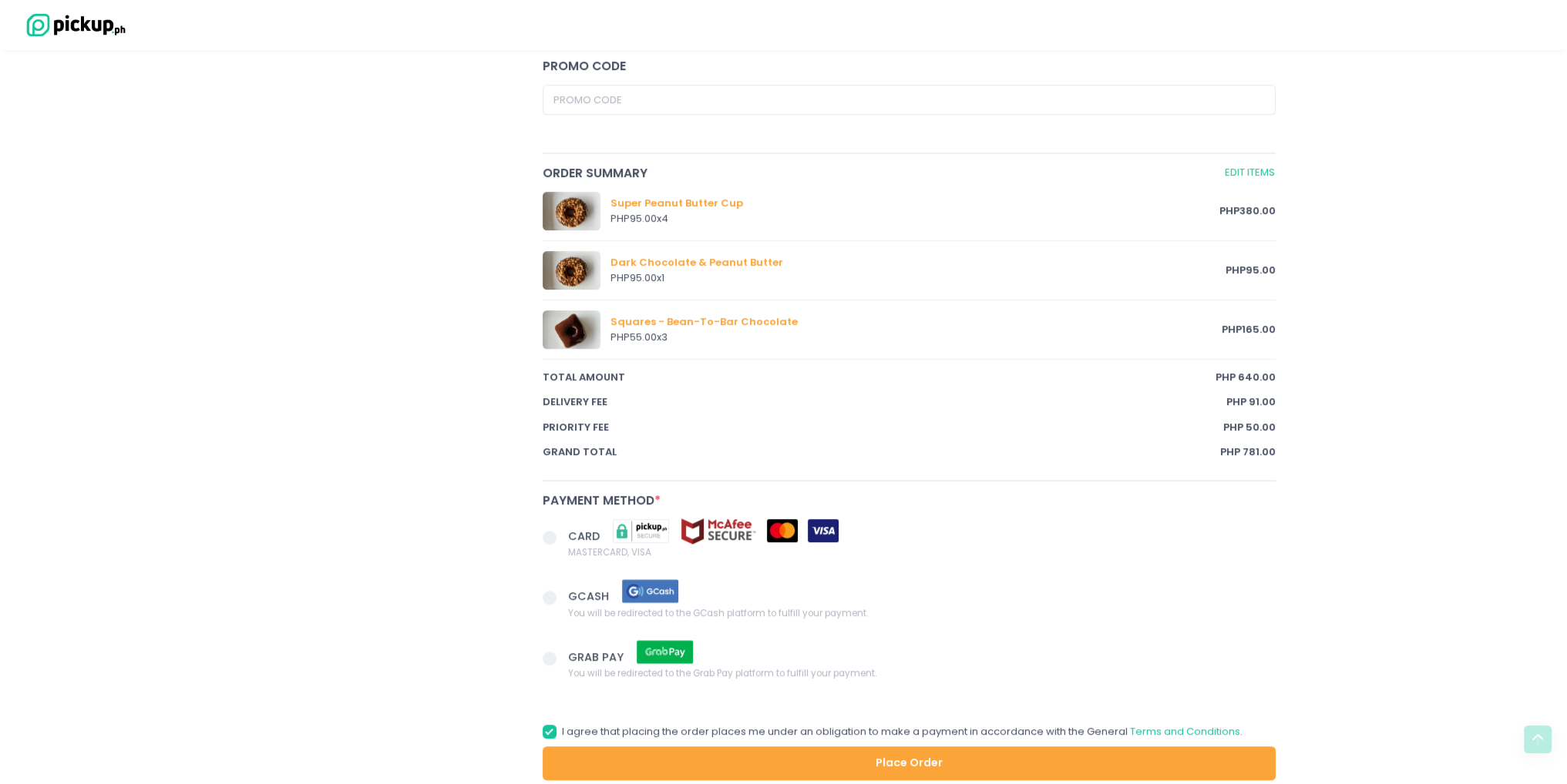
click at [564, 533] on span at bounding box center [556, 539] width 27 height 21
click at [564, 533] on input "CARD MASTERCARD, VISA" at bounding box center [566, 534] width 10 height 10
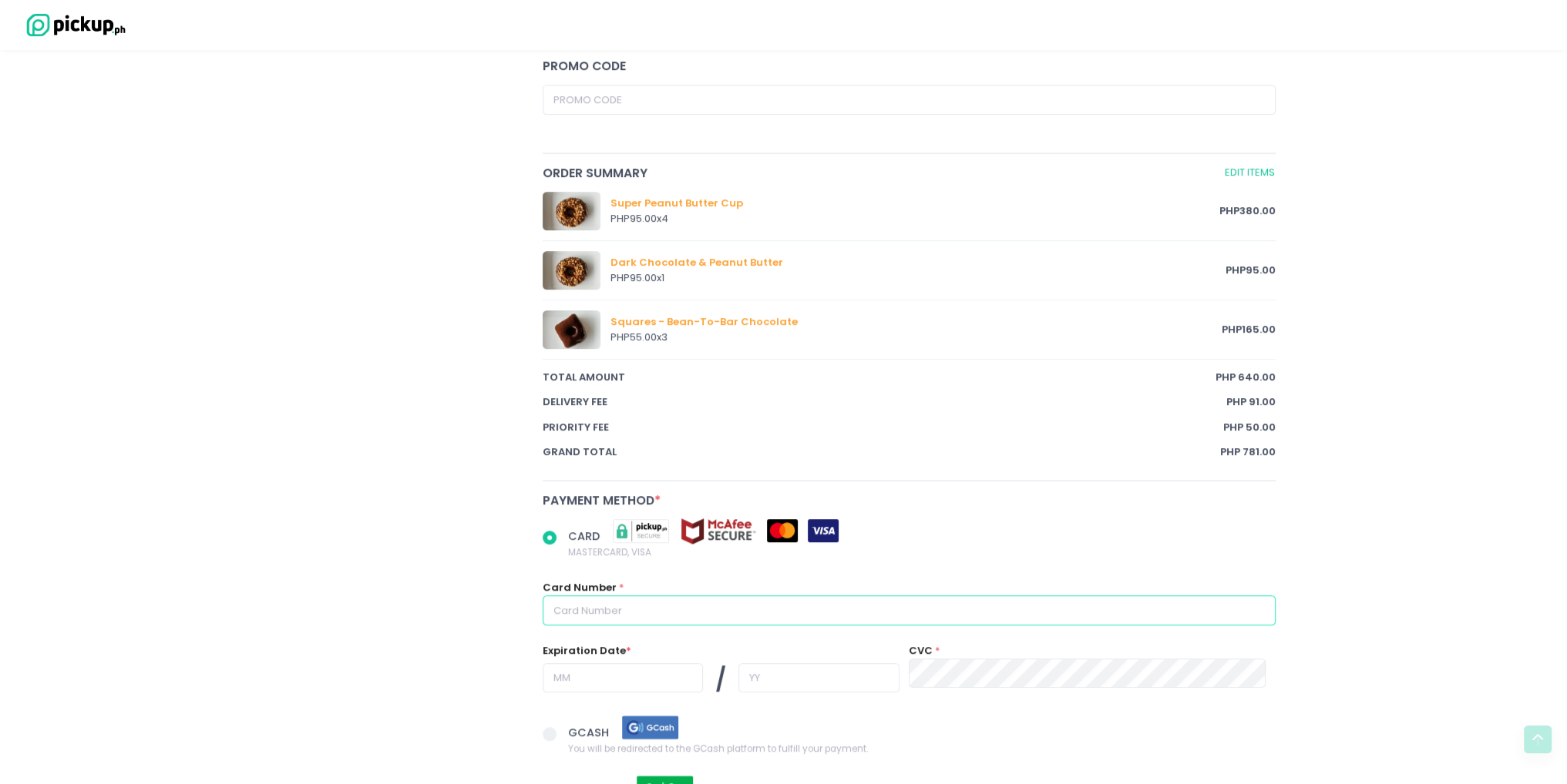
click at [706, 603] on input "text" at bounding box center [909, 609] width 734 height 29
radio input "true"
type input "4"
radio input "true"
type input "48"
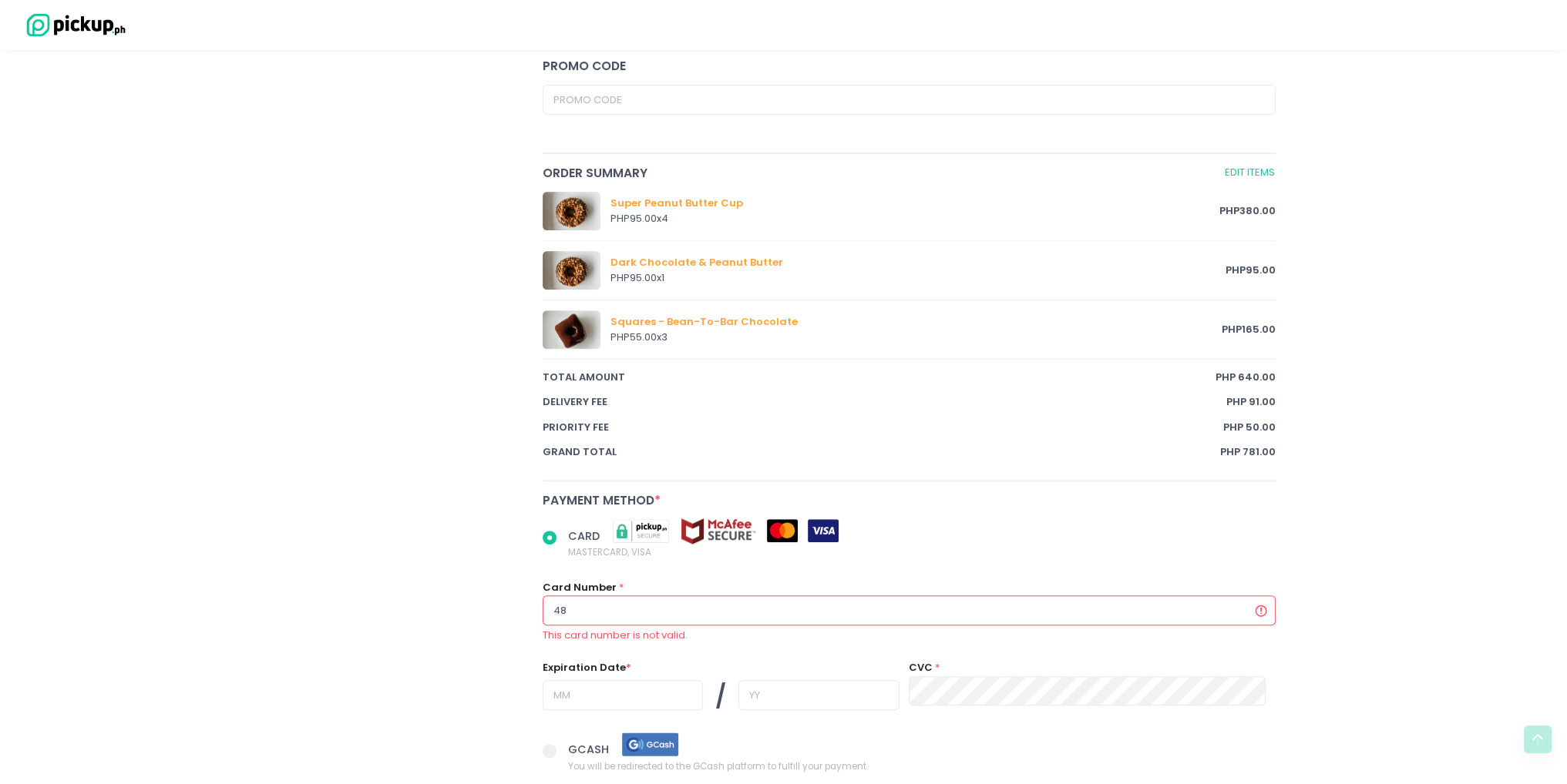
radio input "true"
type input "483"
radio input "true"
type input "4834"
radio input "true"
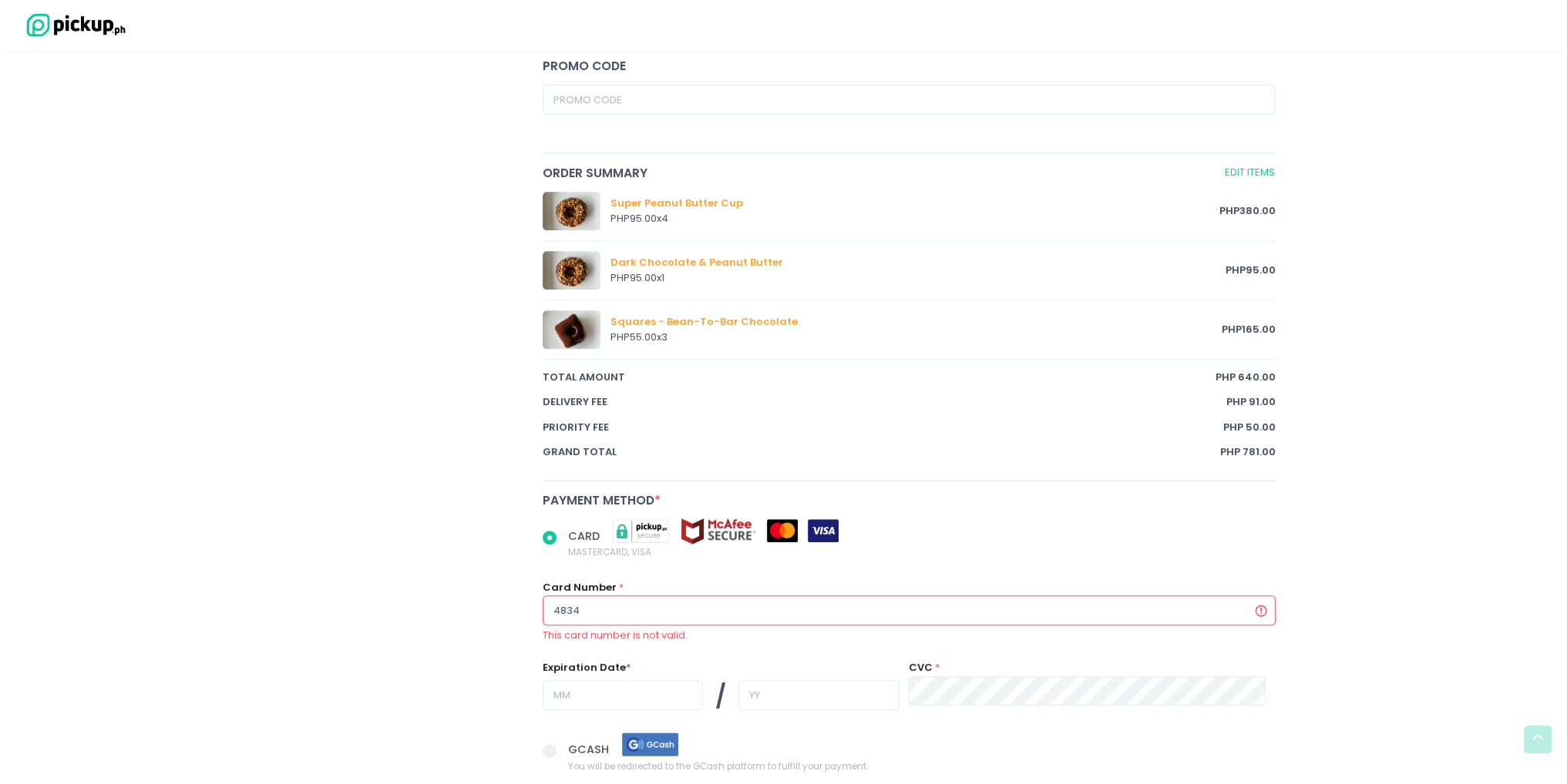
type input "48344"
radio input "true"
type input "483442"
radio input "true"
type input "4834422"
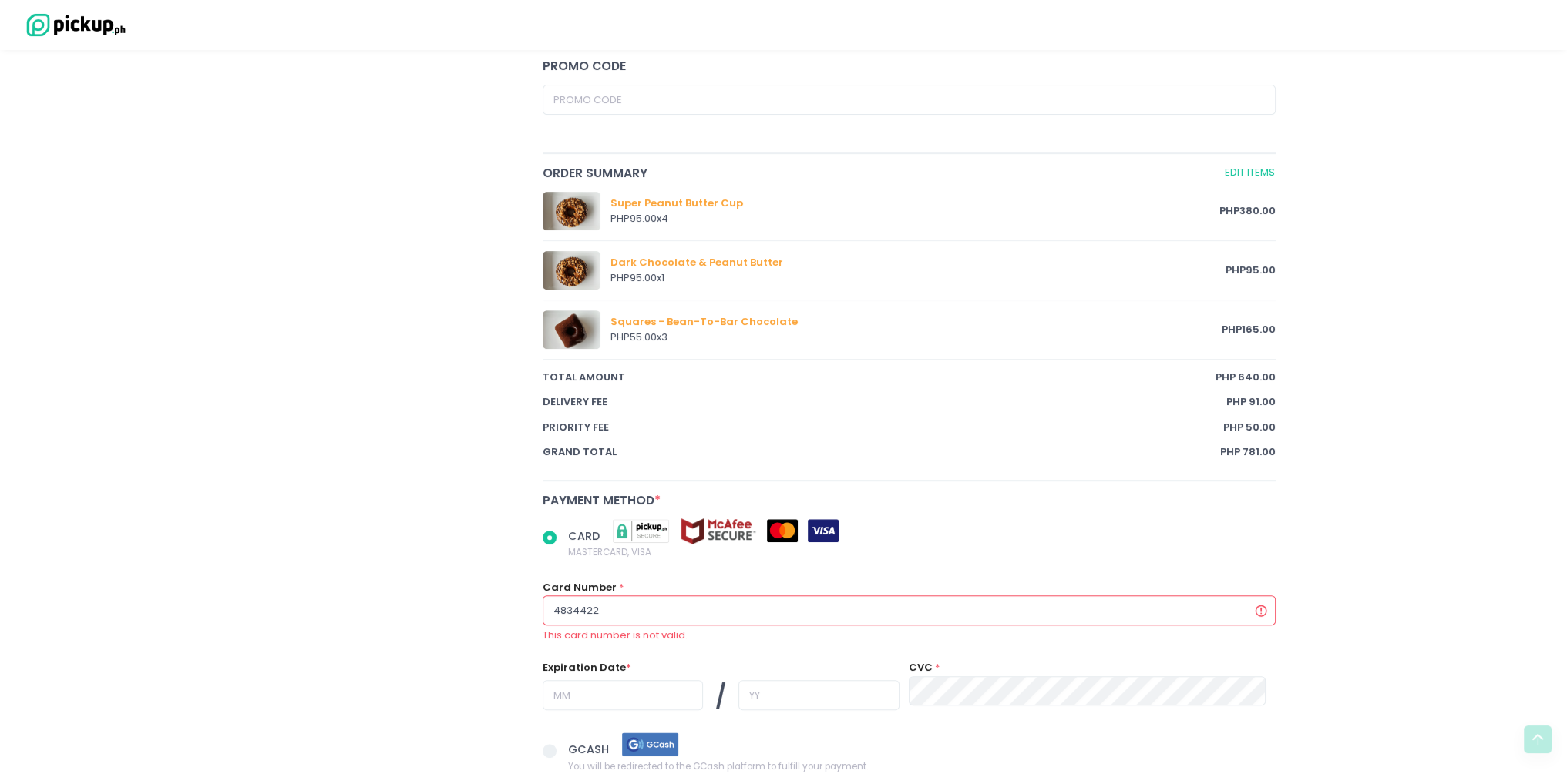
radio input "true"
type input "48344220"
radio input "true"
type input "483442205"
radio input "true"
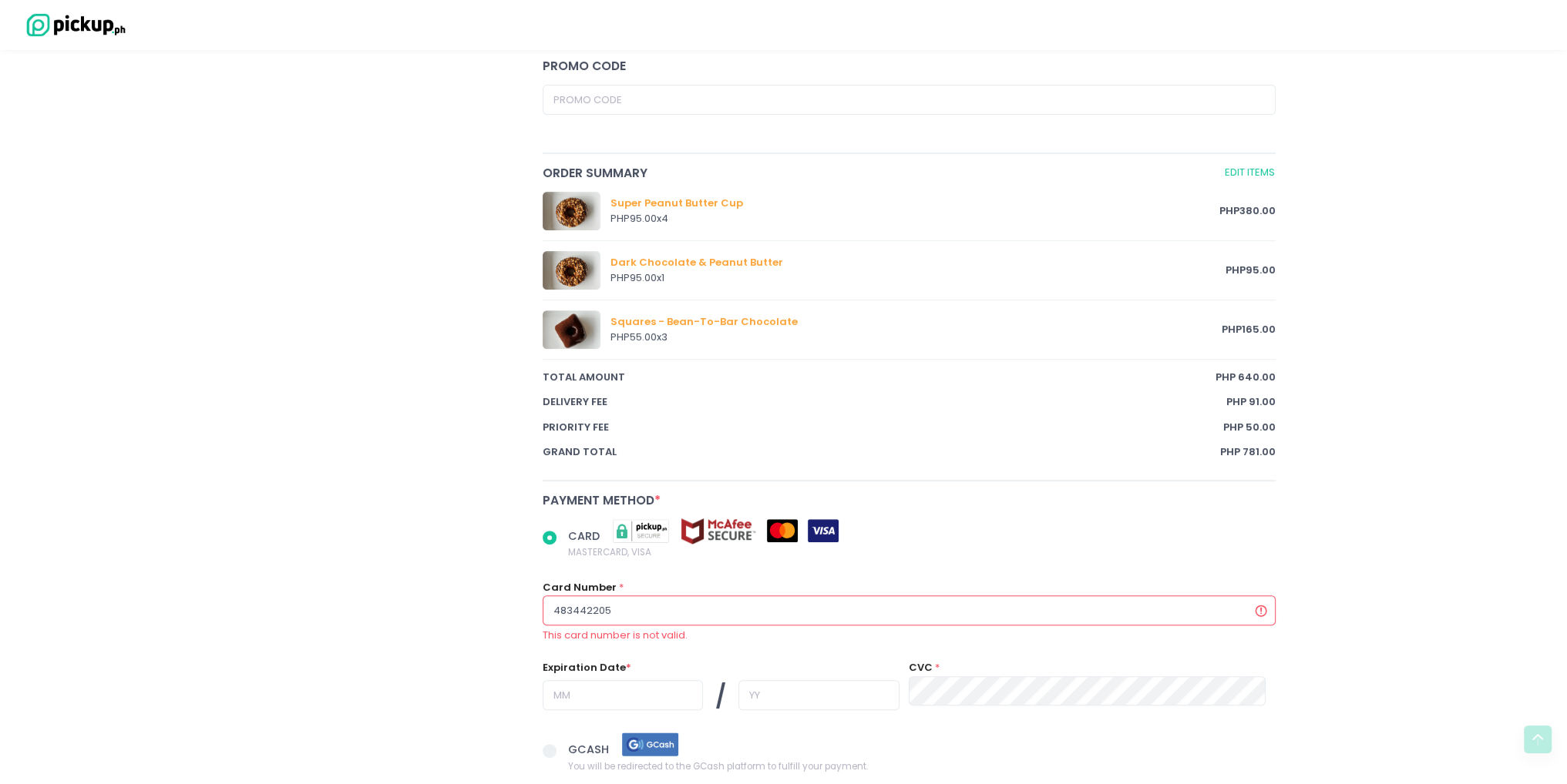
type input "4834422052"
radio input "true"
type input "48344220528"
radio input "true"
type input "483442205281"
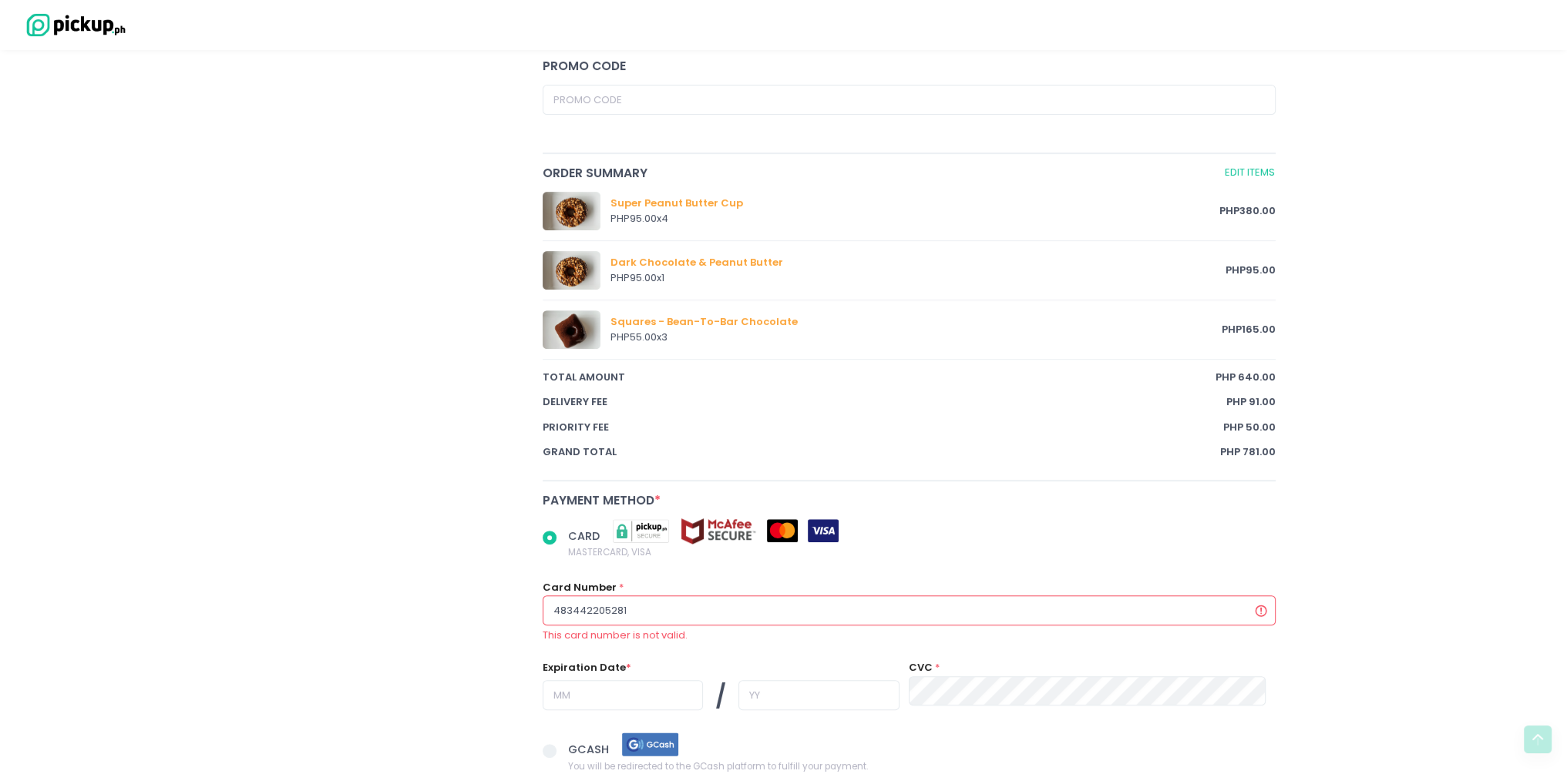
radio input "true"
type input "4834422052815"
radio input "true"
type input "48344220528154"
radio input "true"
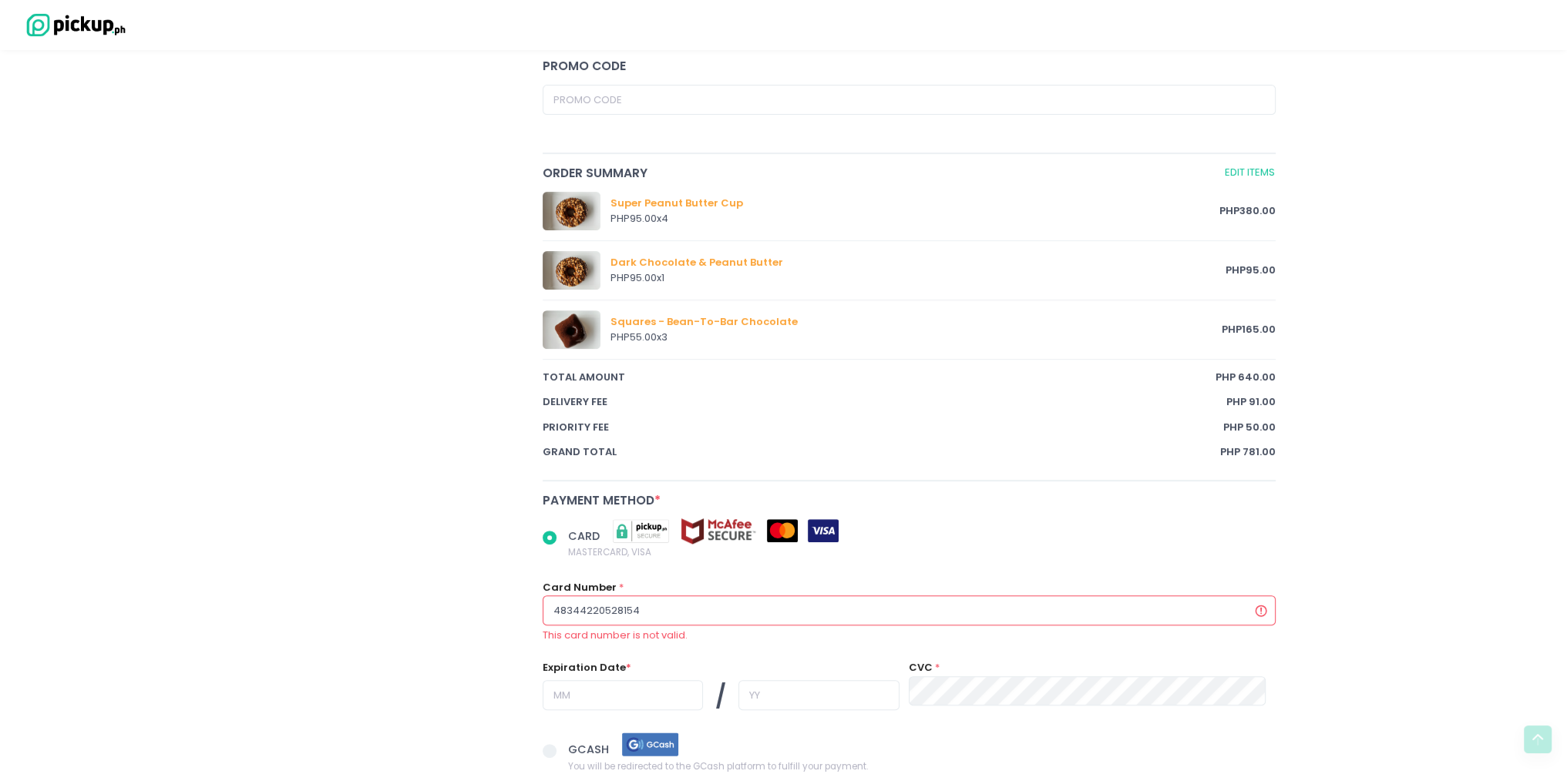
type input "483442205281540"
radio input "true"
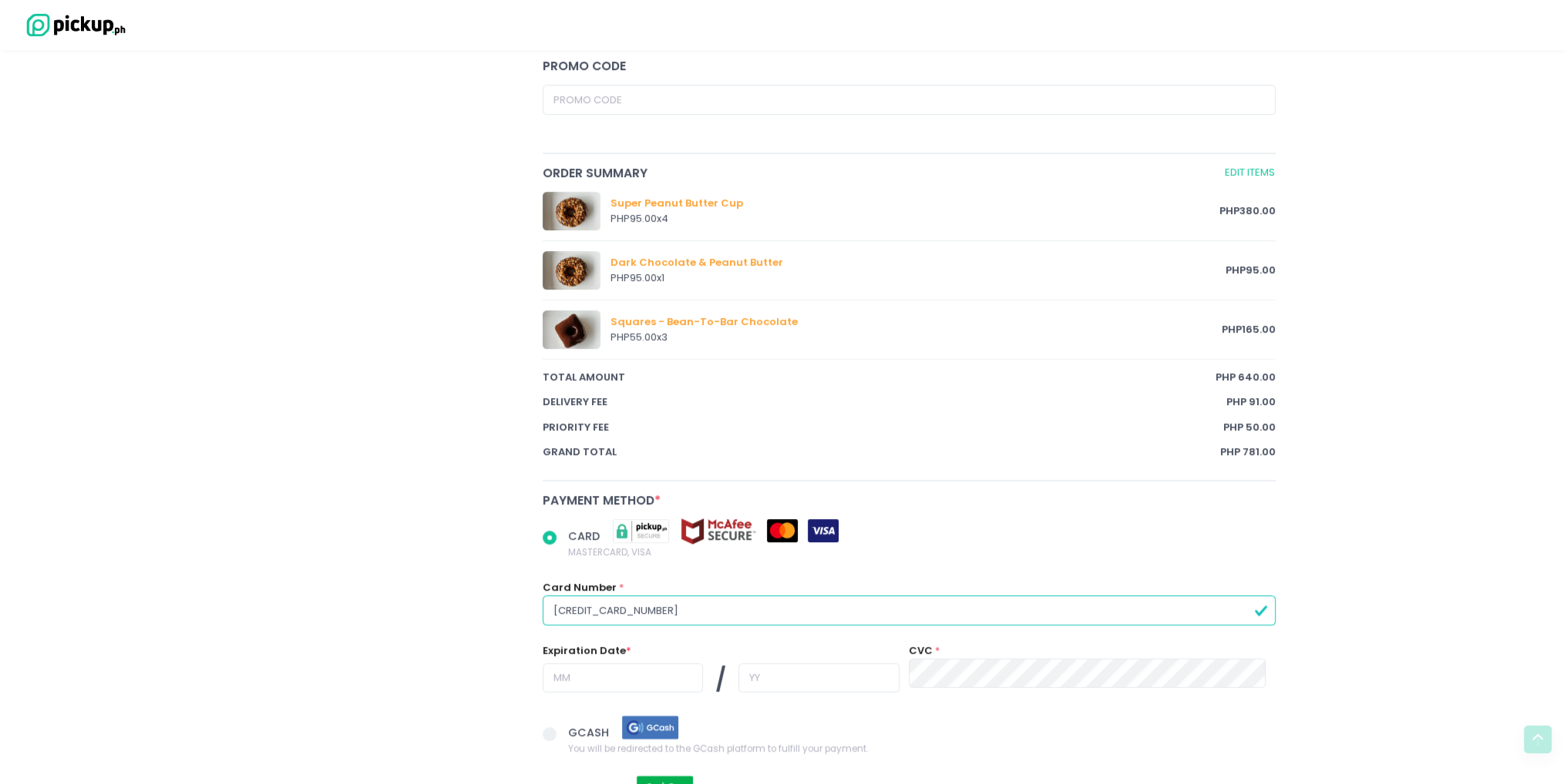
type input "4834422052815404"
click at [640, 675] on input "text" at bounding box center [622, 678] width 160 height 29
radio input "true"
type input "0"
radio input "true"
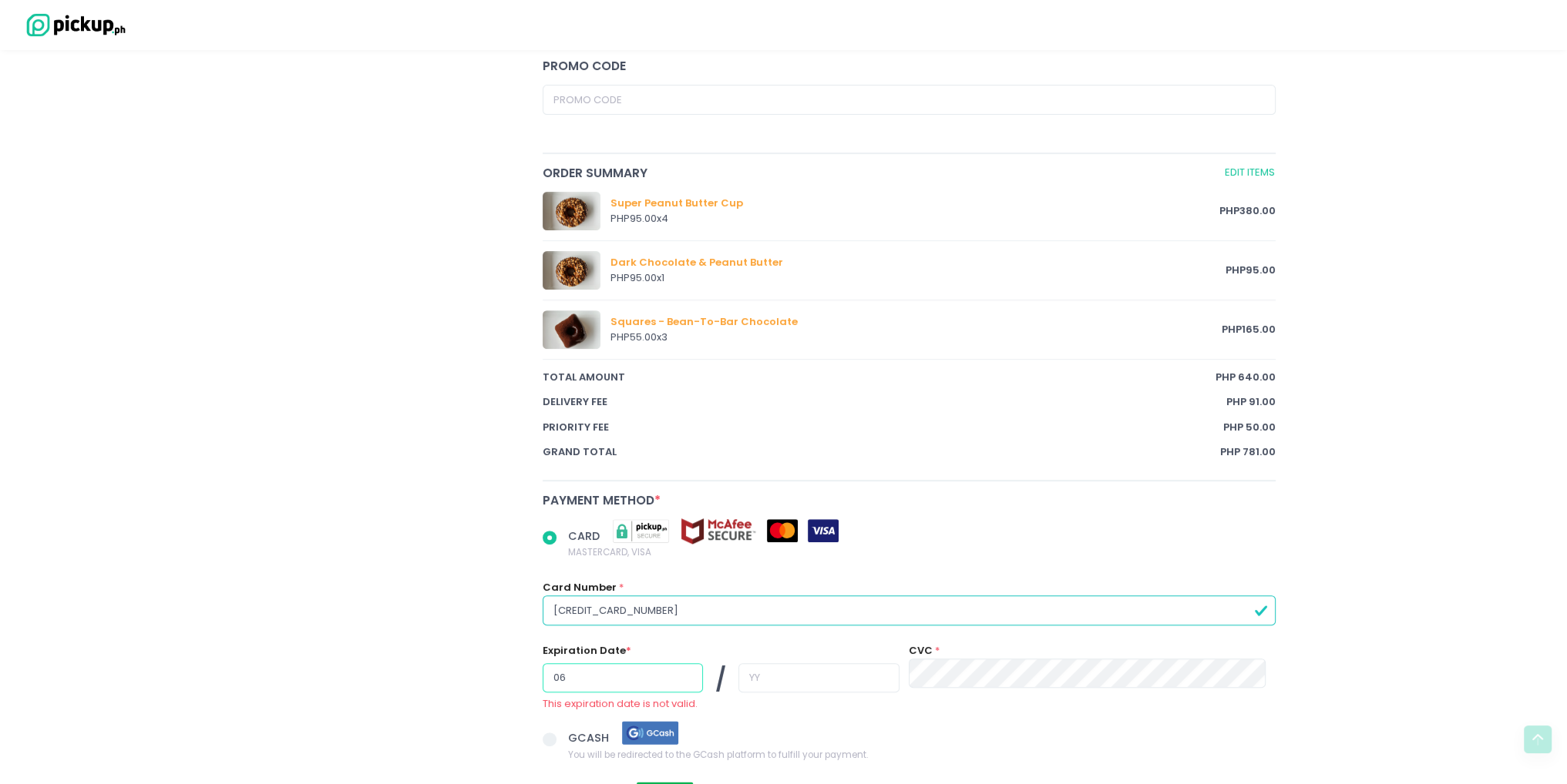
type input "06"
radio input "true"
type input "2"
radio input "true"
type input "26"
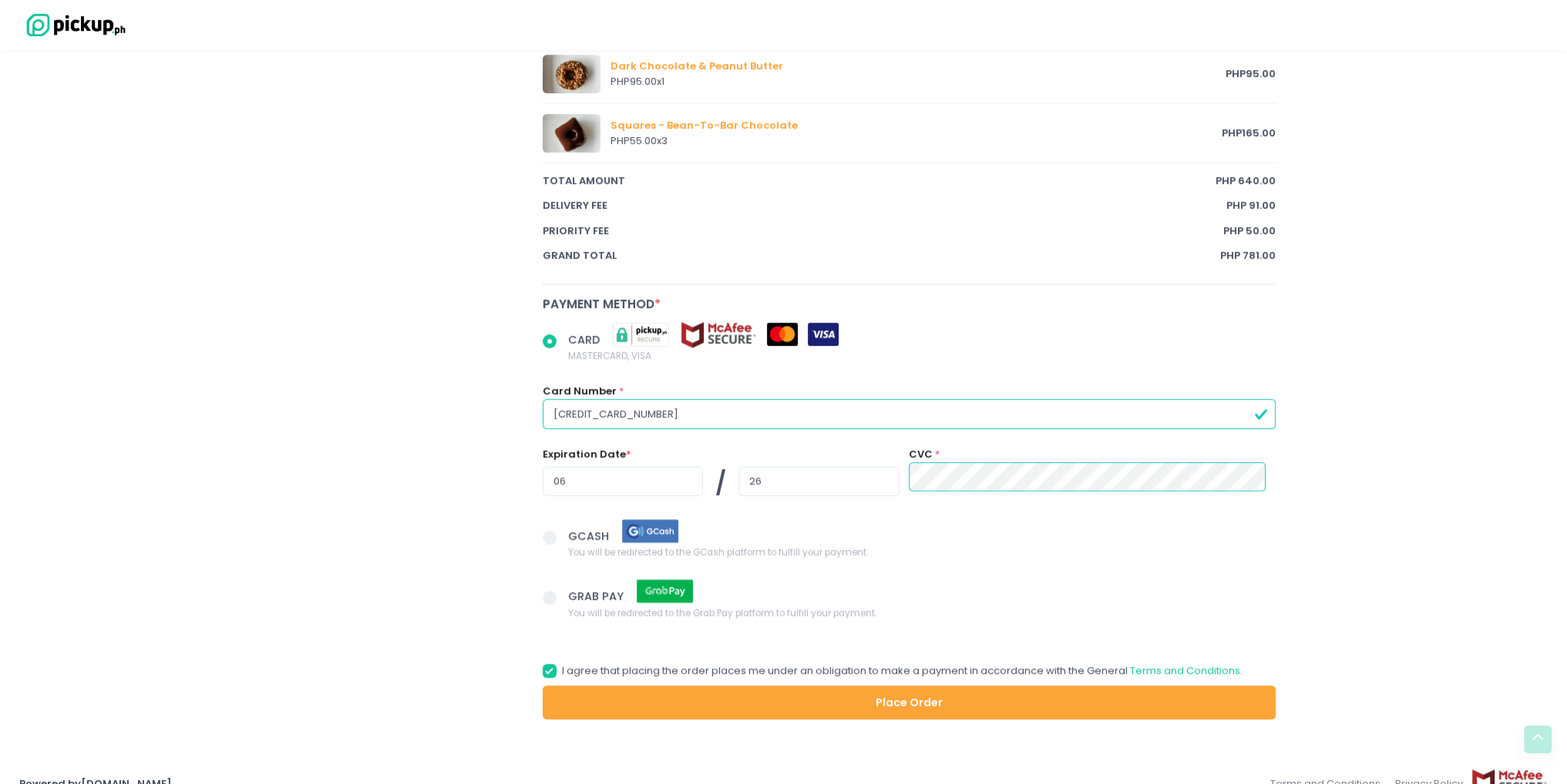
scroll to position [989, 0]
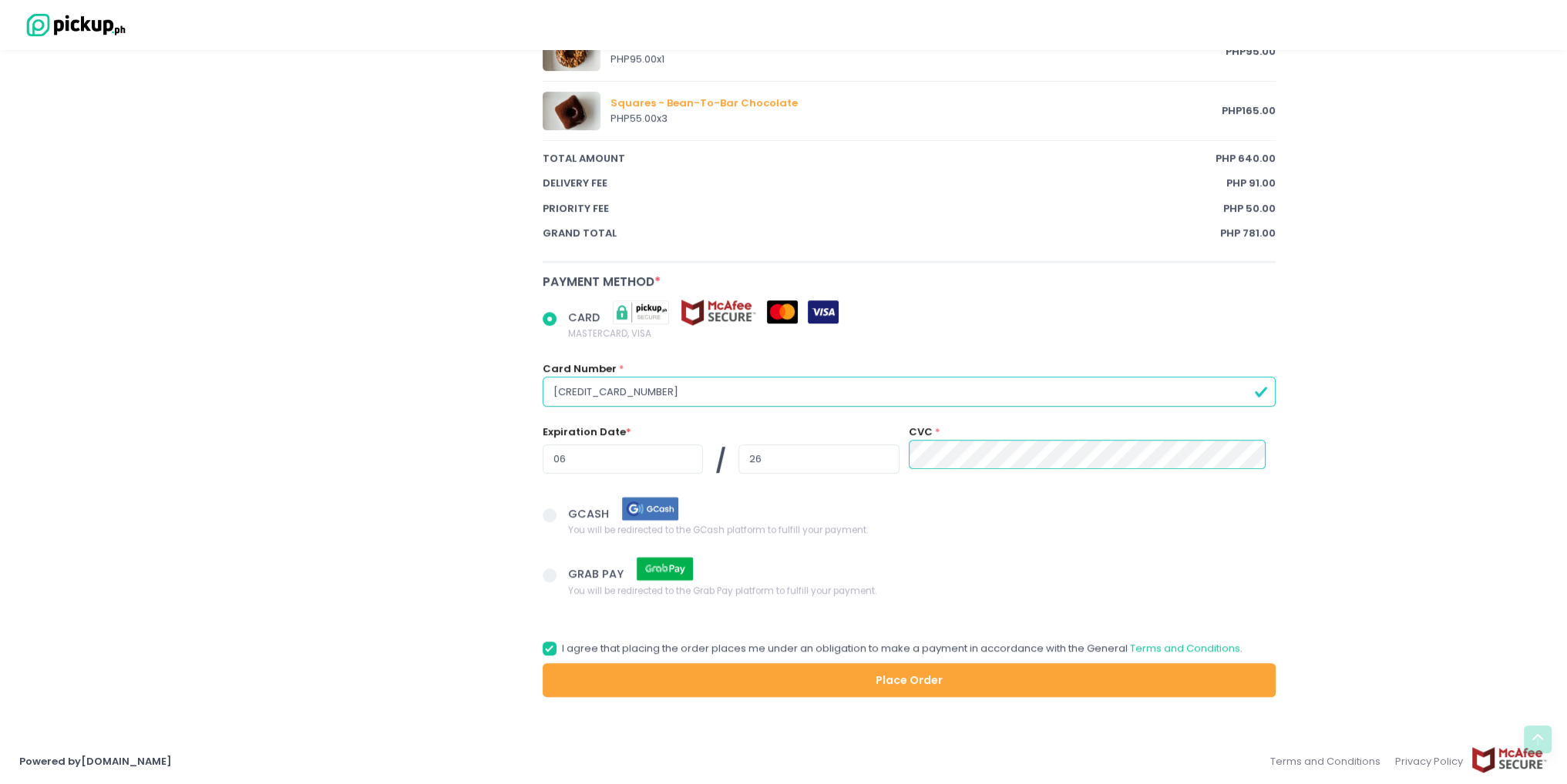
click at [1011, 685] on button "Place Order" at bounding box center [909, 680] width 734 height 35
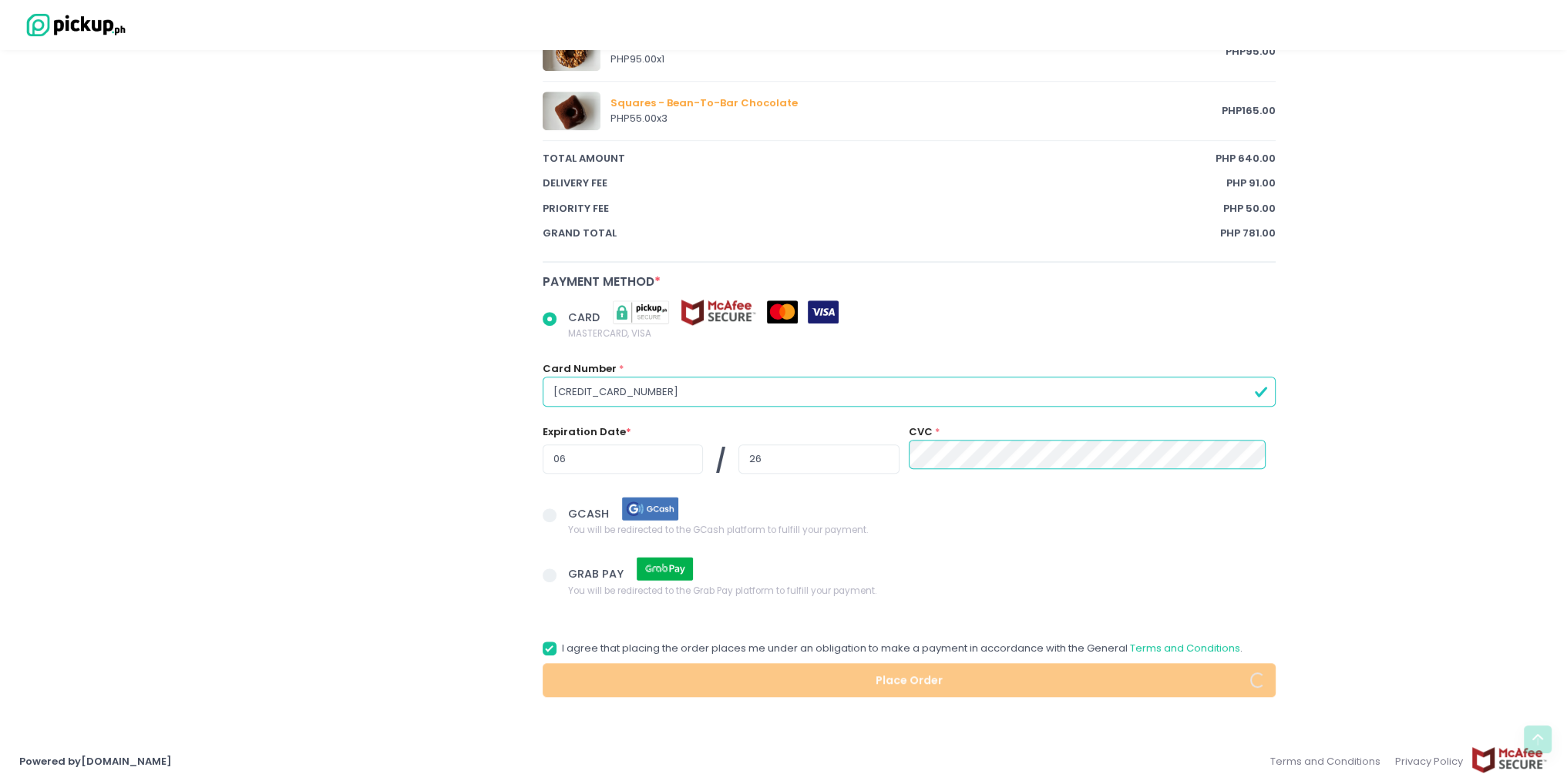
radio input "true"
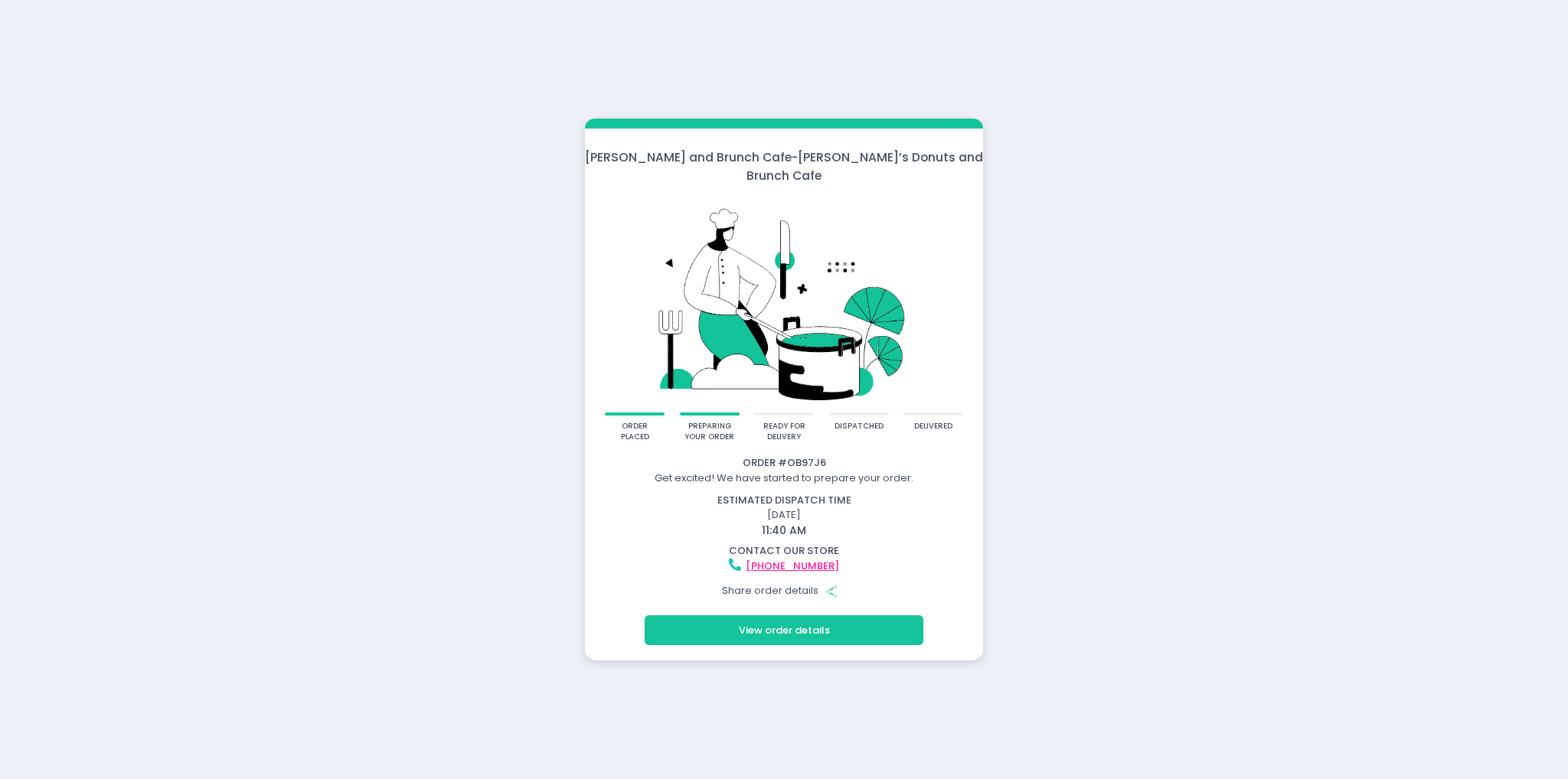
click at [441, 364] on div "Molly Donut and Brunch Cafe - Molly’s Donuts and Brunch Cafe order placed prepa…" at bounding box center [784, 389] width 1568 height 779
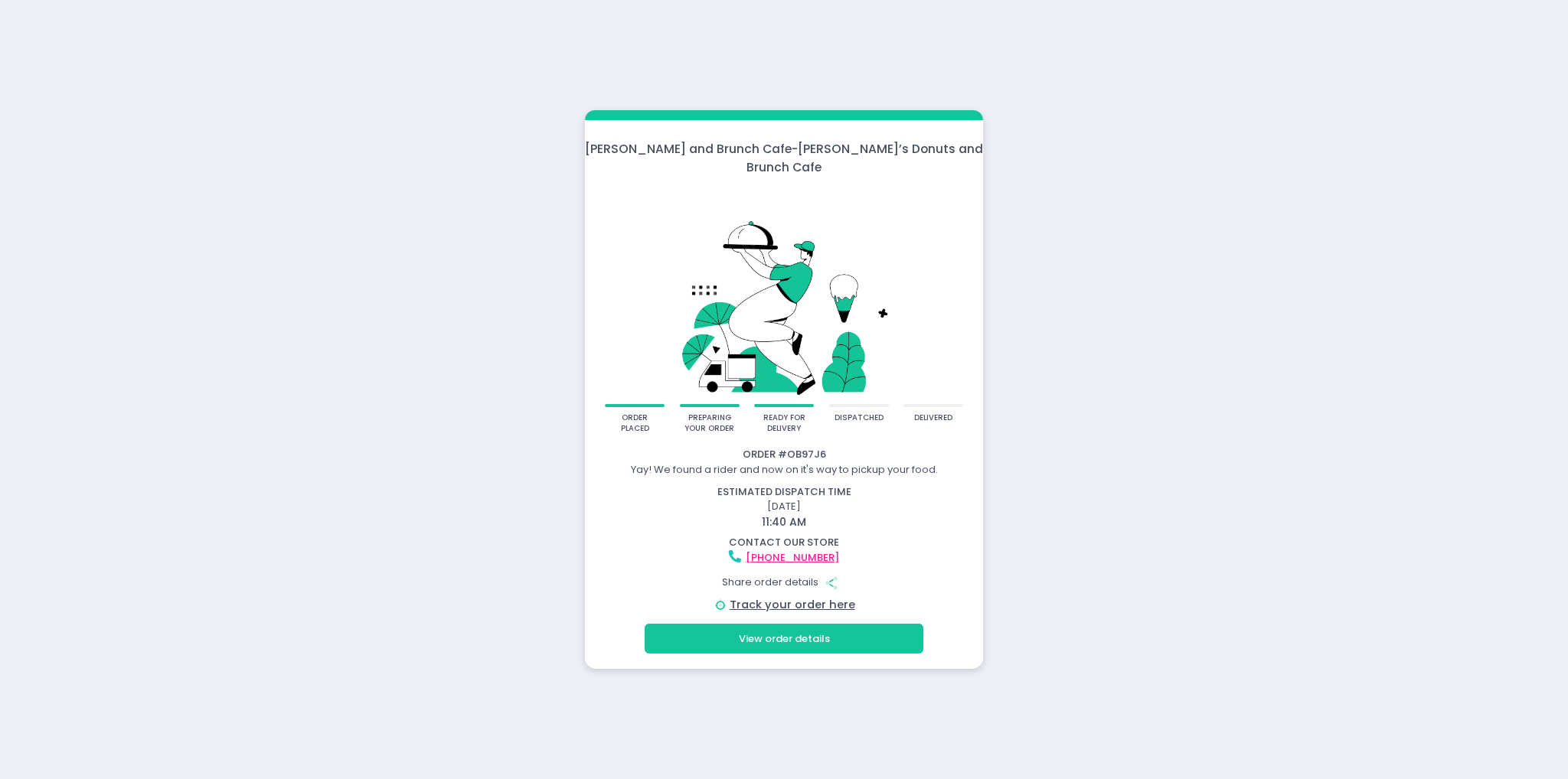
click at [1152, 195] on div "Molly Donut and Brunch Cafe - Molly’s Donuts and Brunch Cafe order placed prepa…" at bounding box center [784, 389] width 1568 height 779
